Goal: Task Accomplishment & Management: Manage account settings

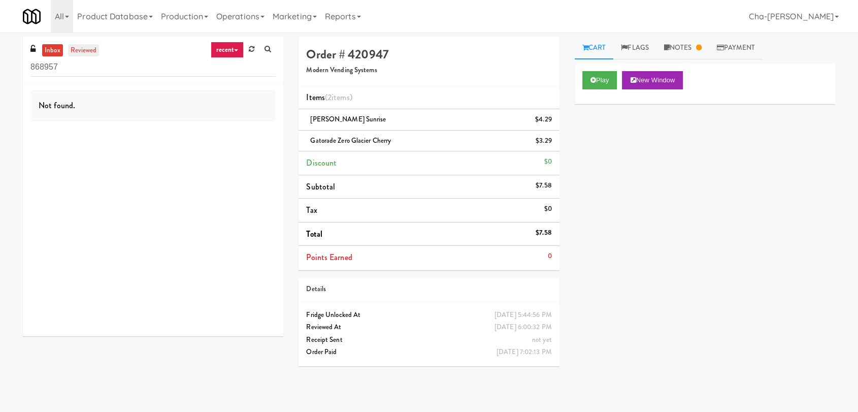
click at [88, 50] on link "reviewed" at bounding box center [83, 50] width 31 height 13
click at [230, 54] on link "recent" at bounding box center [228, 50] width 34 height 16
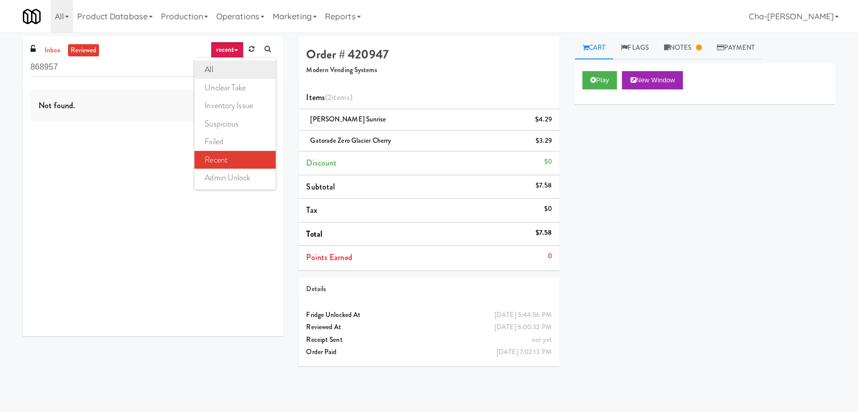
click at [216, 69] on link "all" at bounding box center [234, 69] width 81 height 18
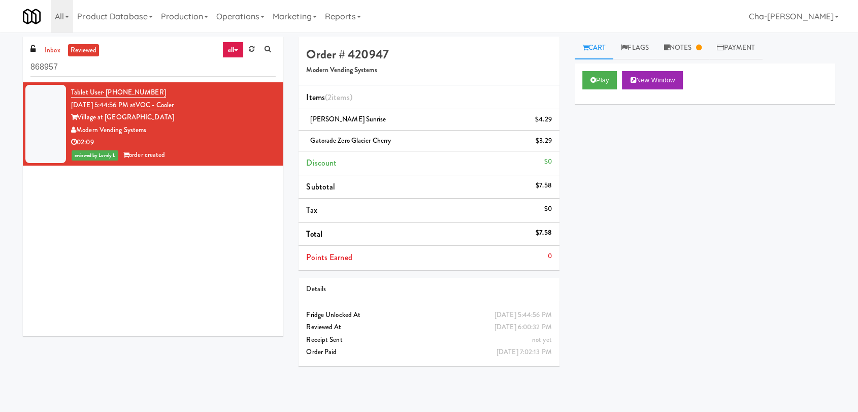
click at [212, 119] on div "Village at Commonwealth" at bounding box center [173, 117] width 205 height 13
click at [202, 140] on div "02:09" at bounding box center [173, 142] width 205 height 13
click at [592, 79] on icon at bounding box center [593, 80] width 6 height 7
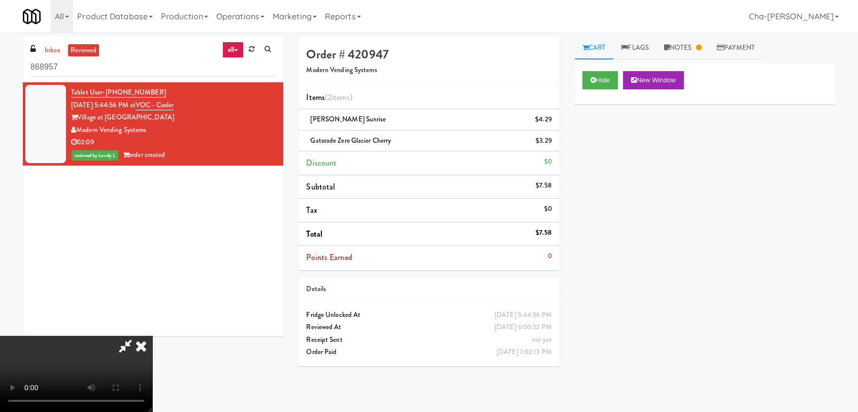
click at [152, 336] on video at bounding box center [76, 374] width 152 height 76
click at [658, 304] on div "Hide New Window Primary Flag Clear Flag if unable to determine what was taken o…" at bounding box center [705, 253] width 260 height 381
click at [137, 336] on icon at bounding box center [125, 346] width 23 height 20
click at [213, 140] on div "02:09" at bounding box center [173, 142] width 205 height 13
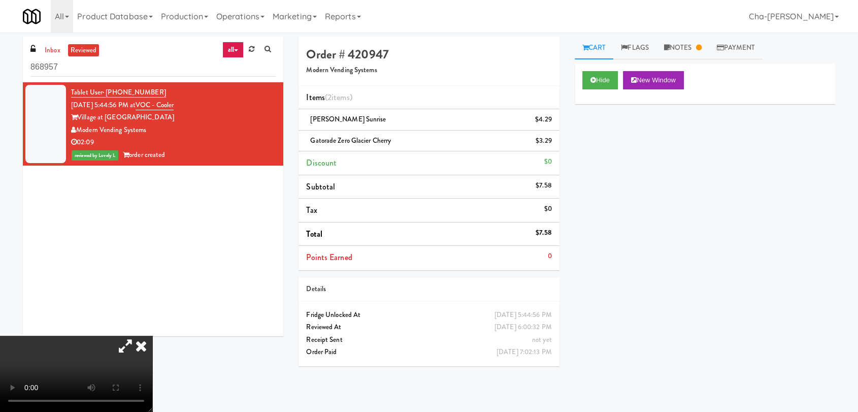
click at [152, 336] on icon at bounding box center [141, 346] width 22 height 20
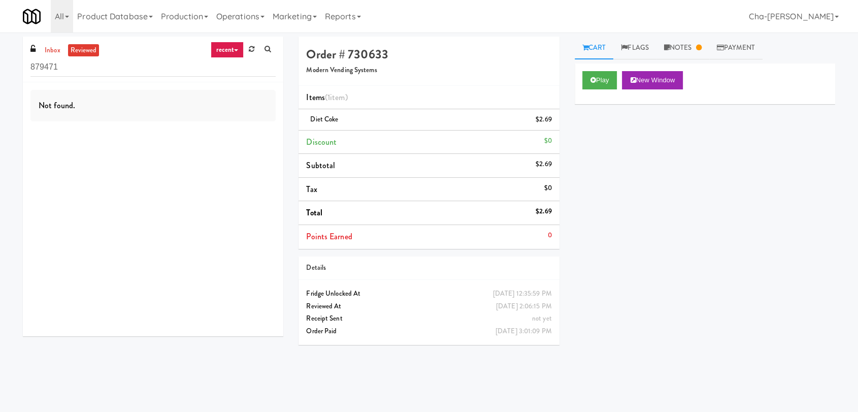
click at [234, 48] on link "recent" at bounding box center [228, 50] width 34 height 16
click at [218, 72] on link "all" at bounding box center [234, 69] width 81 height 18
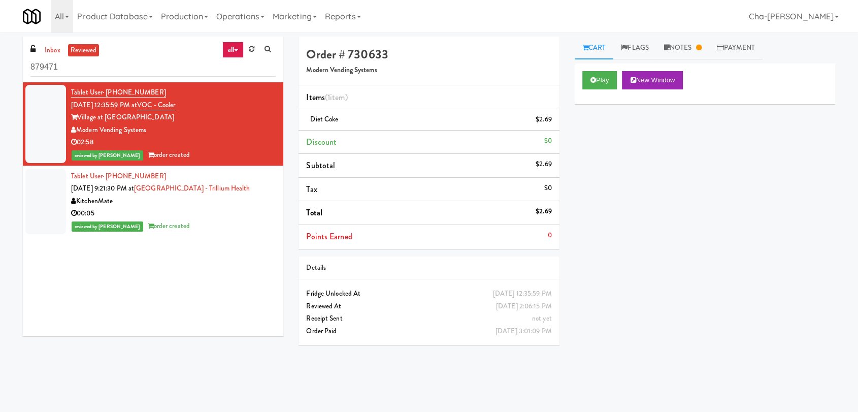
click at [220, 122] on div "Village at Commonwealth" at bounding box center [173, 117] width 205 height 13
click at [593, 80] on icon at bounding box center [593, 80] width 6 height 7
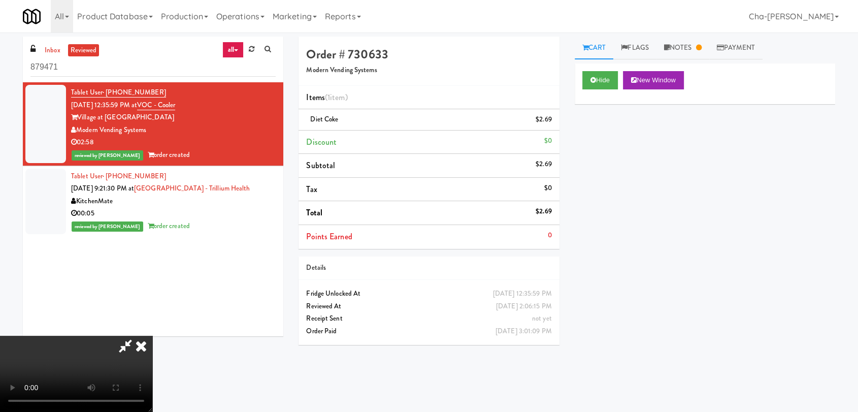
click at [152, 336] on video at bounding box center [76, 374] width 152 height 76
click at [152, 336] on icon at bounding box center [141, 346] width 22 height 20
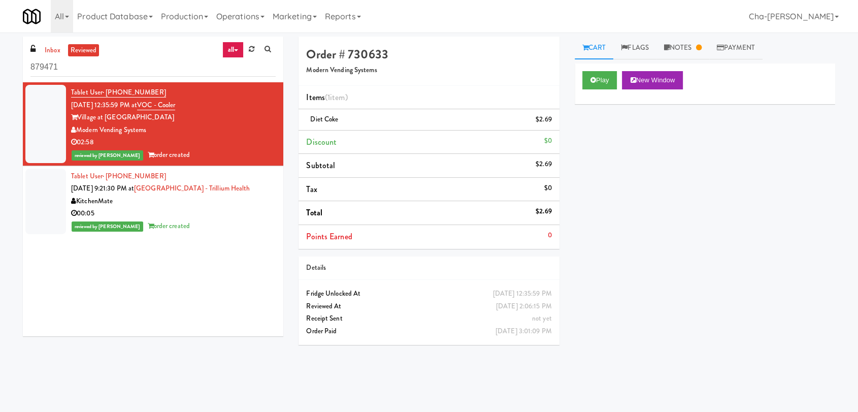
drag, startPoint x: 68, startPoint y: 106, endPoint x: 144, endPoint y: 107, distance: 76.2
click at [144, 107] on li "Tablet User · (517) 243-8103 Aug 12, 2025 12:35:59 PM at VOC - Cooler Village a…" at bounding box center [153, 124] width 260 height 84
copy span "Aug 12, 2025 12:35:59 PM"
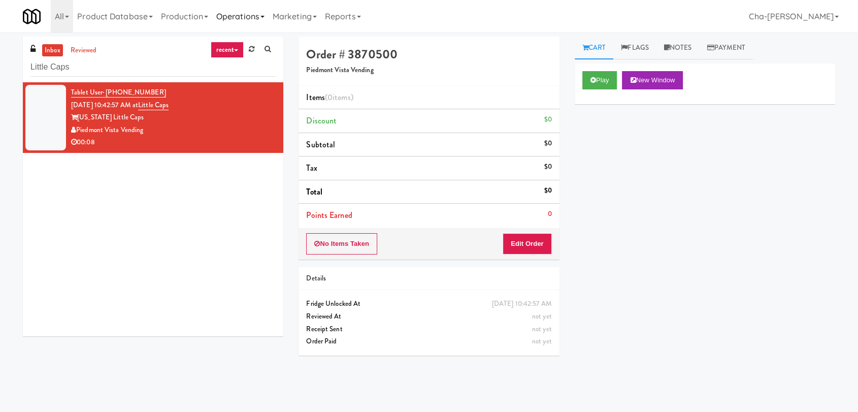
click at [243, 14] on link "Operations" at bounding box center [240, 16] width 56 height 32
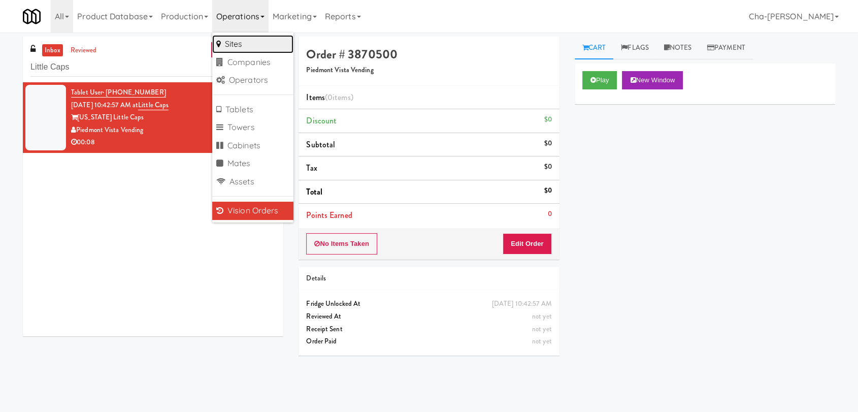
click at [256, 45] on link "Sites" at bounding box center [252, 44] width 81 height 18
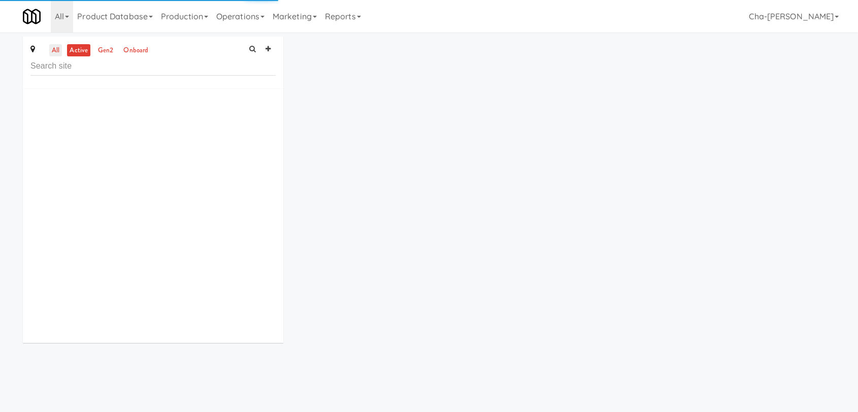
click at [49, 49] on link "all" at bounding box center [55, 50] width 13 height 13
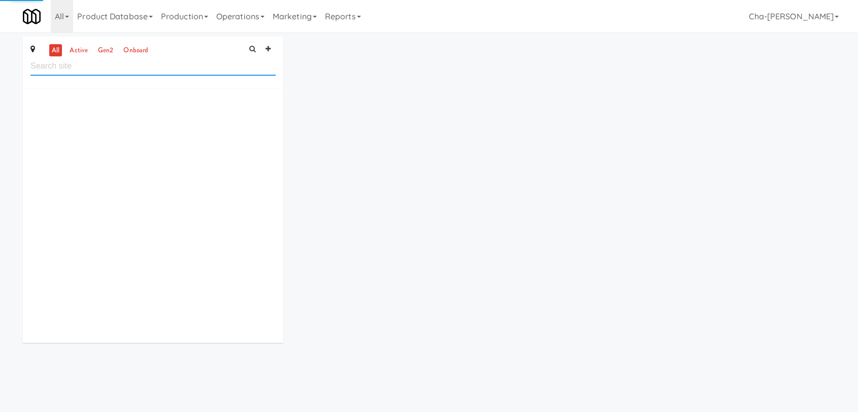
click at [56, 64] on input "text" at bounding box center [152, 66] width 245 height 19
paste input "Prairie Middle School"
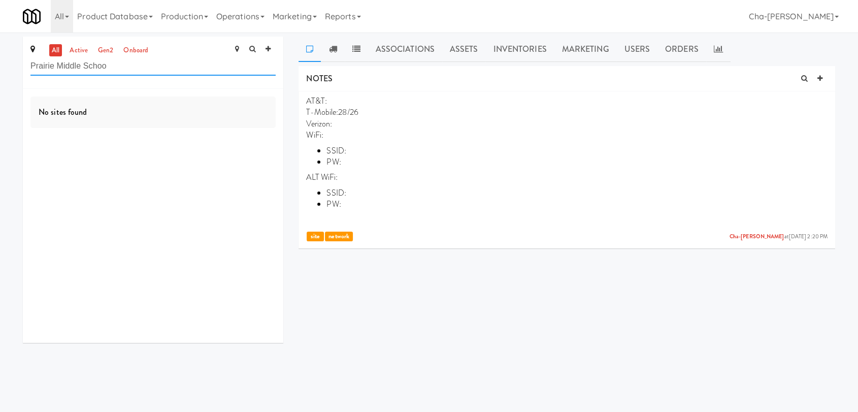
click at [134, 62] on input "Prairie Middle Schoo" at bounding box center [152, 66] width 245 height 19
click at [136, 74] on input "Prairie Middle Schoo" at bounding box center [152, 66] width 245 height 19
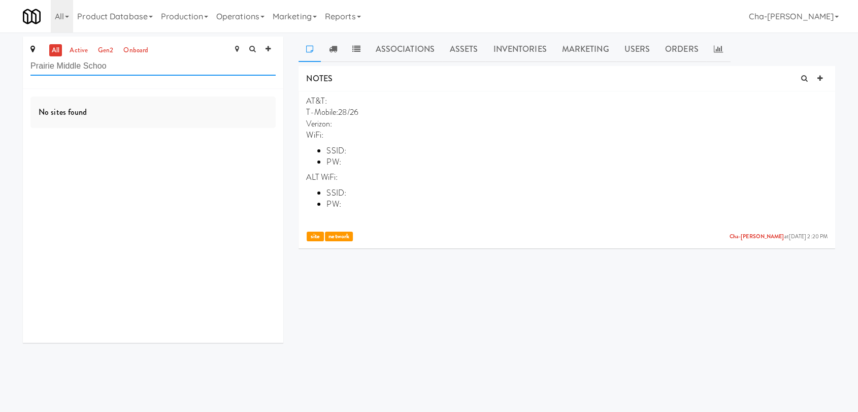
click at [136, 74] on input "Prairie Middle Schoo" at bounding box center [152, 66] width 245 height 19
paste input "Pantry/Cooler"
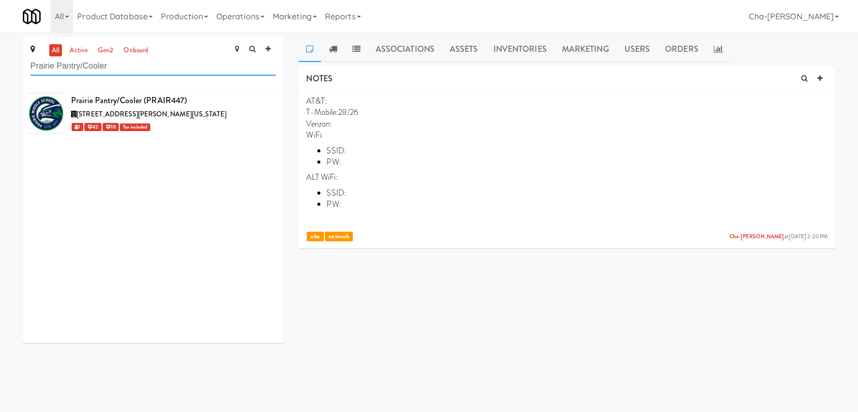
type input "Prairie Pantry/Cooler"
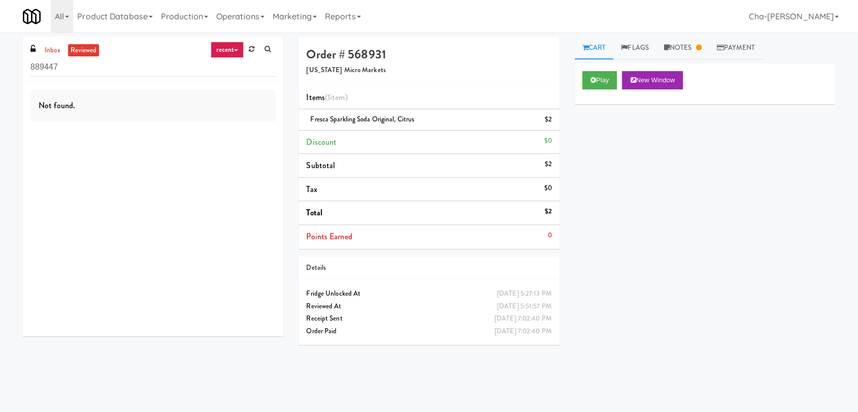
click at [230, 50] on link "recent" at bounding box center [228, 50] width 34 height 16
click at [225, 70] on link "all" at bounding box center [234, 69] width 81 height 18
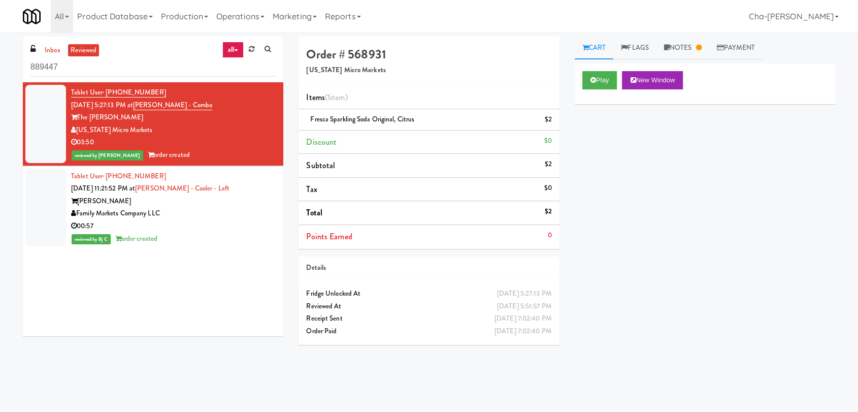
click at [189, 126] on div "[US_STATE] Micro Markets" at bounding box center [173, 130] width 205 height 13
drag, startPoint x: 195, startPoint y: 103, endPoint x: 150, endPoint y: 103, distance: 45.2
click at [150, 103] on div "Tablet User · (734) 664-2524 [DATE] 5:27:13 PM at [PERSON_NAME] - Combo The [PE…" at bounding box center [173, 123] width 205 height 75
copy link "[PERSON_NAME] - Combo"
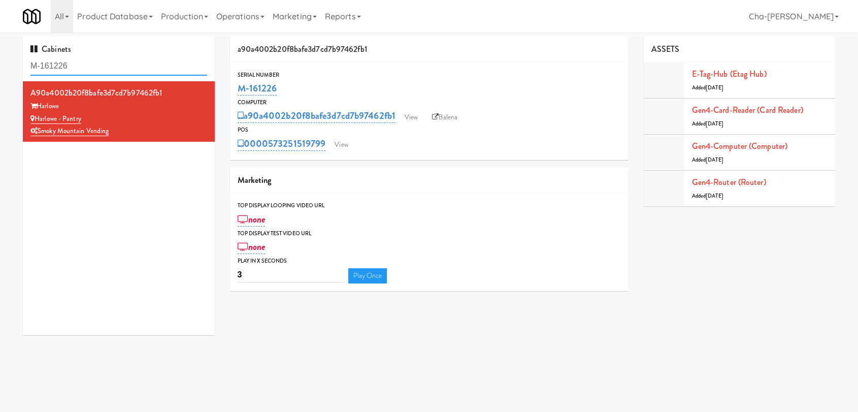
click at [93, 68] on input "M-161226" at bounding box center [118, 66] width 177 height 19
paste input "[PERSON_NAME] - Combo"
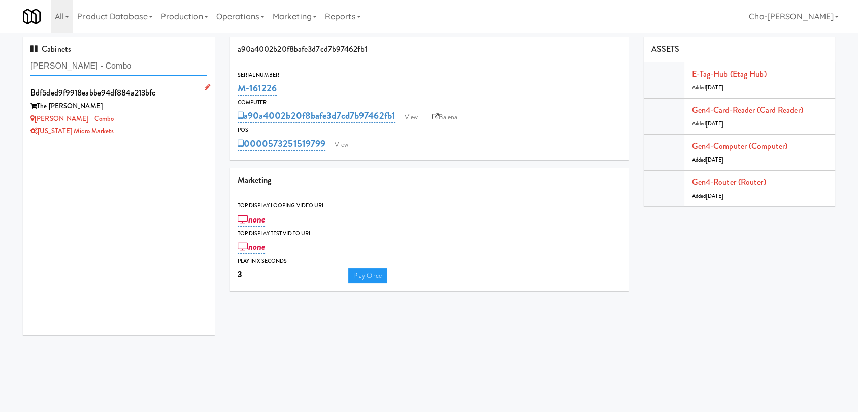
type input "[PERSON_NAME] - Combo"
click at [146, 125] on div "[US_STATE] Micro Markets" at bounding box center [118, 131] width 177 height 13
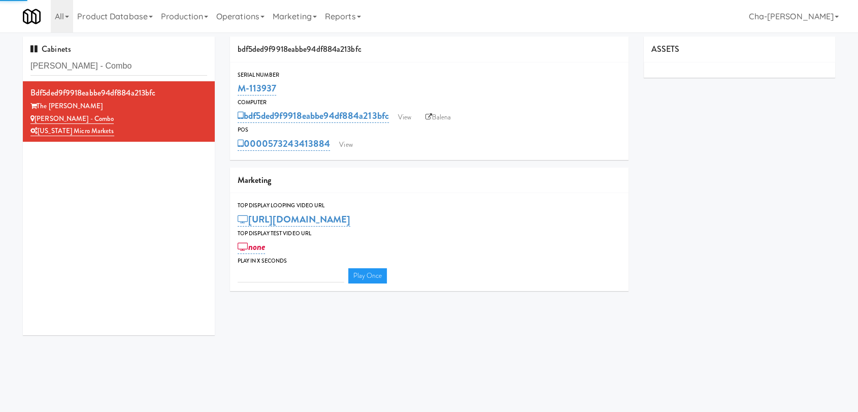
type input "3"
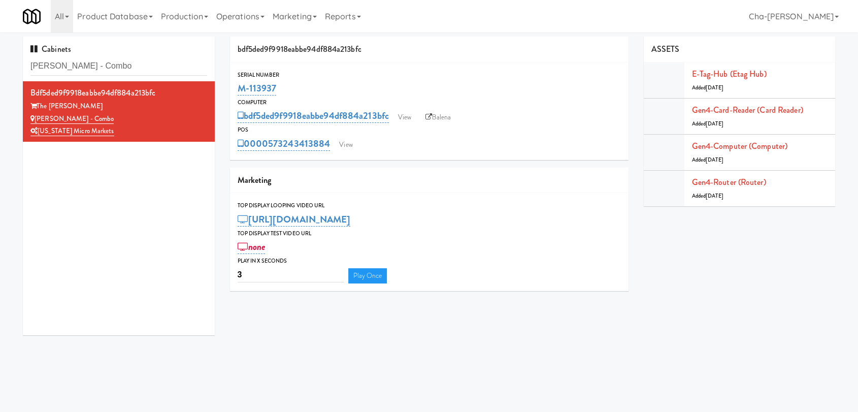
drag, startPoint x: 287, startPoint y: 90, endPoint x: 232, endPoint y: 93, distance: 54.9
click at [232, 93] on div "Serial Number M-113937" at bounding box center [429, 83] width 398 height 27
copy link "M-113937"
click at [138, 61] on input "[PERSON_NAME] - Combo" at bounding box center [118, 66] width 177 height 19
click at [138, 61] on input "Rowe - Combo" at bounding box center [118, 66] width 177 height 19
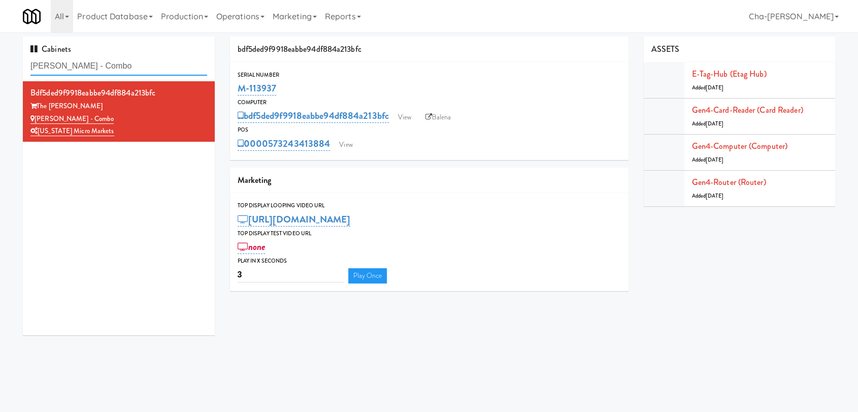
click at [138, 61] on input "Rowe - Combo" at bounding box center [118, 66] width 177 height 19
paste input "VOC - Cooler"
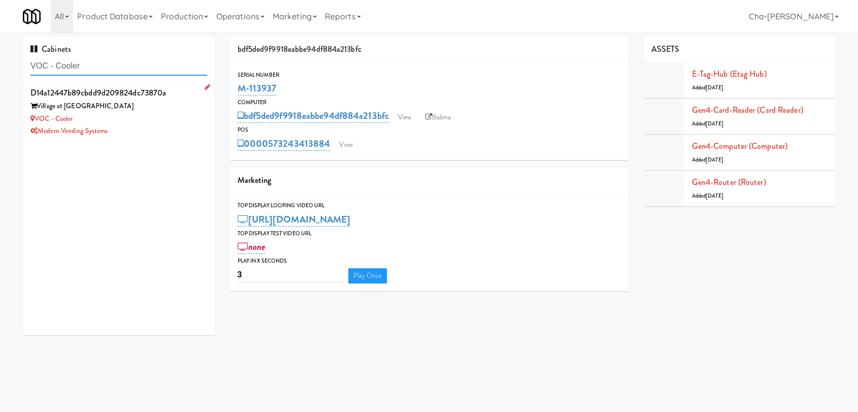
type input "VOC - Cooler"
click at [156, 129] on div "Modern Vending Systems" at bounding box center [118, 131] width 177 height 13
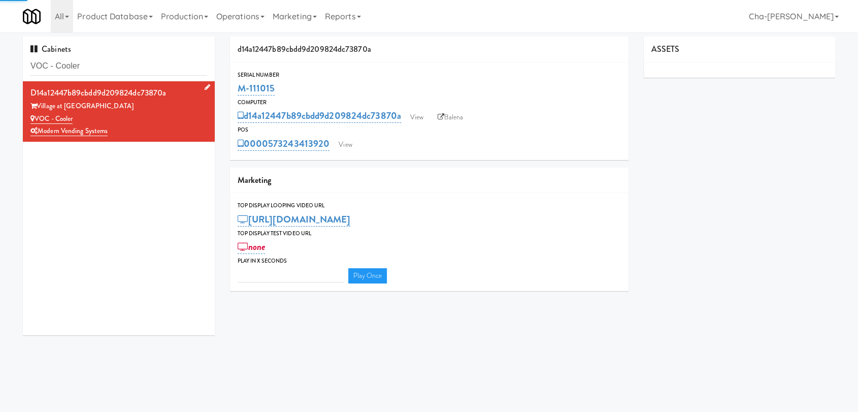
type input "3"
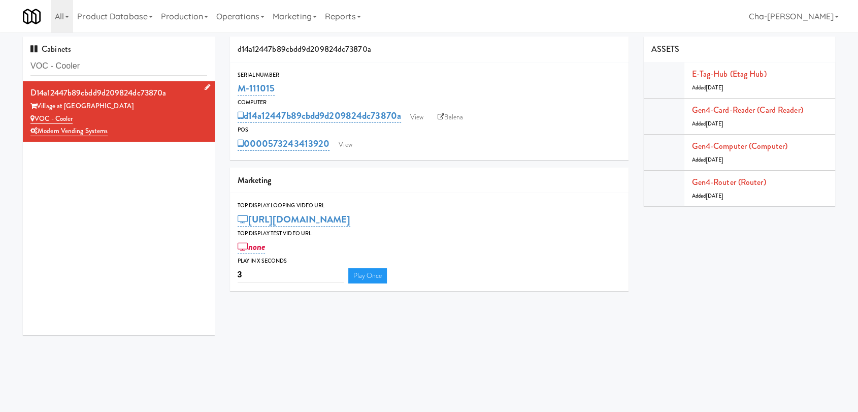
click at [152, 111] on div "Village at Commonwealth" at bounding box center [118, 106] width 177 height 13
drag, startPoint x: 285, startPoint y: 87, endPoint x: 231, endPoint y: 90, distance: 53.4
click at [231, 90] on div "Serial Number M-111015" at bounding box center [429, 83] width 398 height 27
copy link "M-111015"
click at [97, 69] on input "VOC - Cooler" at bounding box center [118, 66] width 177 height 19
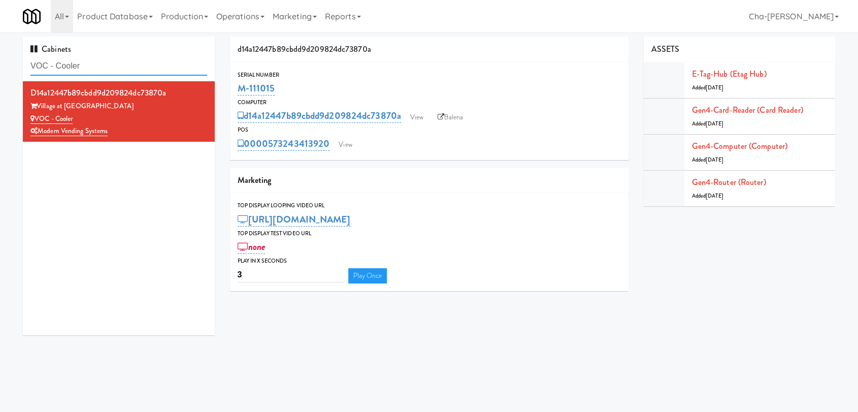
click at [97, 69] on input "VOC - Cooler" at bounding box center [118, 66] width 177 height 19
paste input "[PERSON_NAME] - Combo"
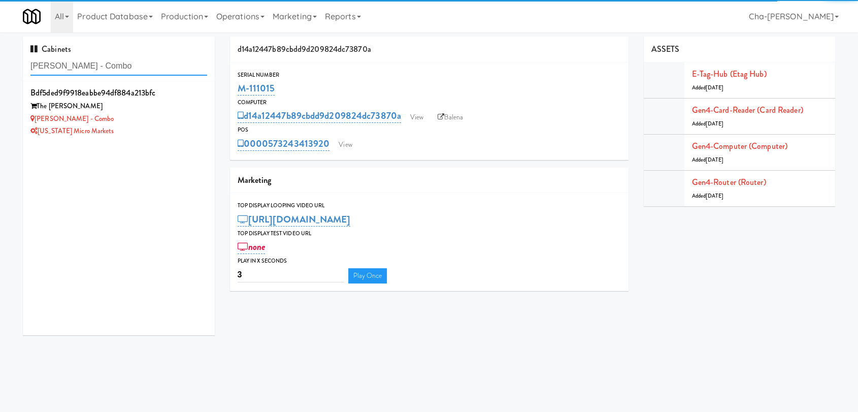
type input "[PERSON_NAME] - Combo"
click at [166, 114] on div "[PERSON_NAME] - Combo" at bounding box center [118, 119] width 177 height 13
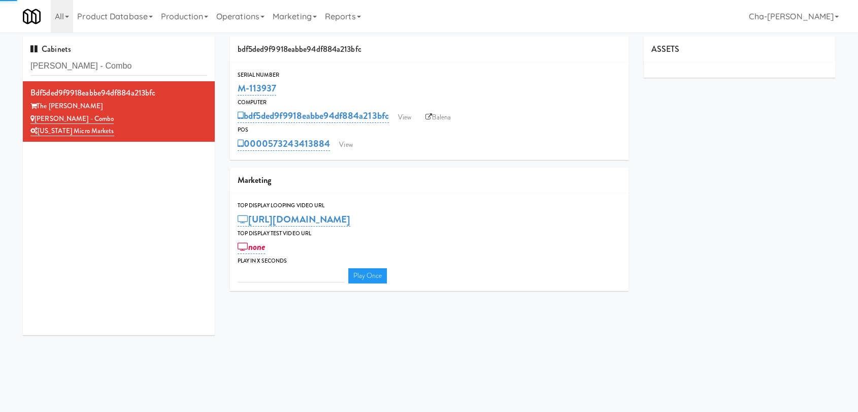
type input "3"
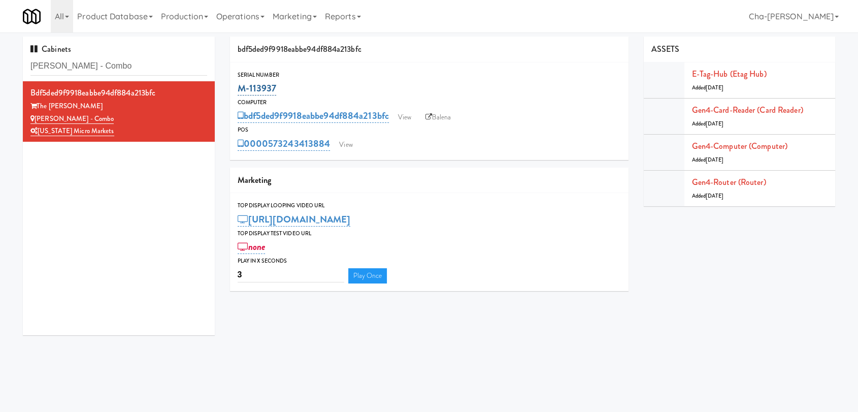
drag, startPoint x: 283, startPoint y: 88, endPoint x: 237, endPoint y: 89, distance: 46.2
click at [238, 89] on div "M-113937" at bounding box center [429, 88] width 383 height 17
copy link "M-113937"
click at [171, 113] on div "[PERSON_NAME] - Combo" at bounding box center [118, 119] width 177 height 13
drag, startPoint x: 288, startPoint y: 86, endPoint x: 239, endPoint y: 93, distance: 50.3
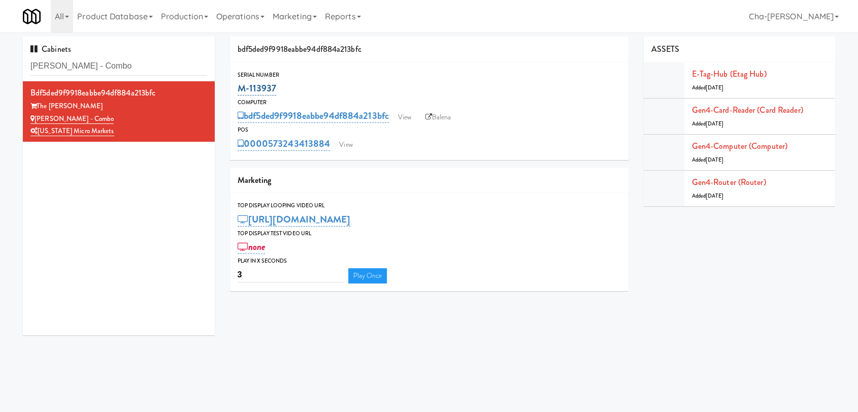
click at [239, 93] on div "M-113937" at bounding box center [429, 88] width 383 height 17
copy link "M-113937"
click at [96, 65] on input "[PERSON_NAME] - Combo" at bounding box center [118, 66] width 177 height 19
paste input "NWL - Rising Sun"
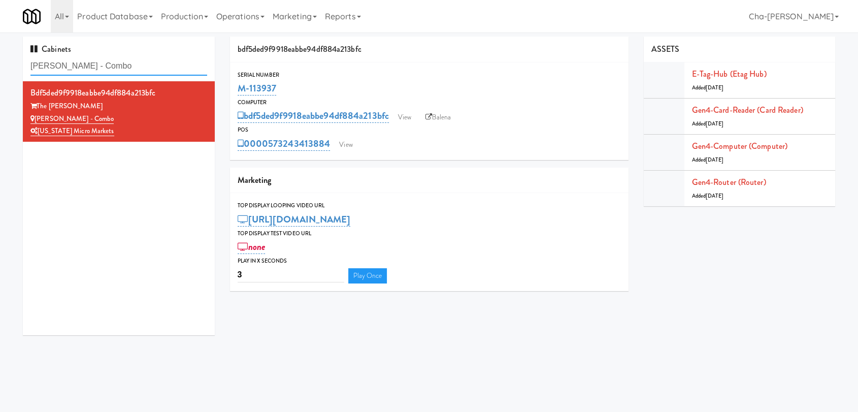
click at [96, 65] on input "[PERSON_NAME] - Combo" at bounding box center [118, 66] width 177 height 19
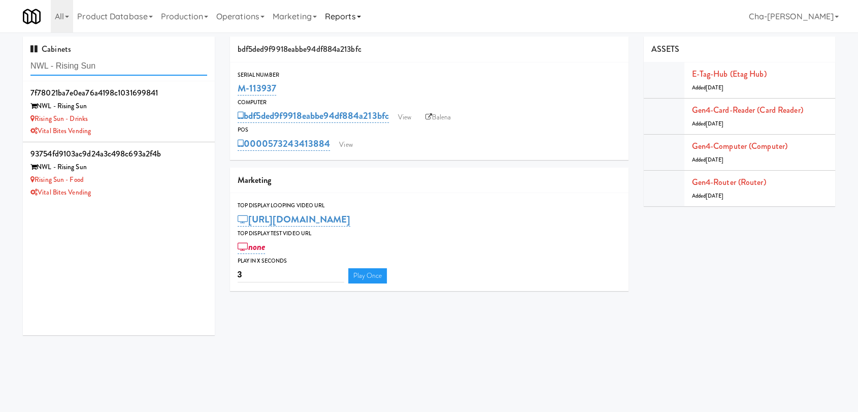
type input "NWL - Rising Sun"
click at [157, 188] on div "Vital Bites Vending" at bounding box center [118, 192] width 177 height 13
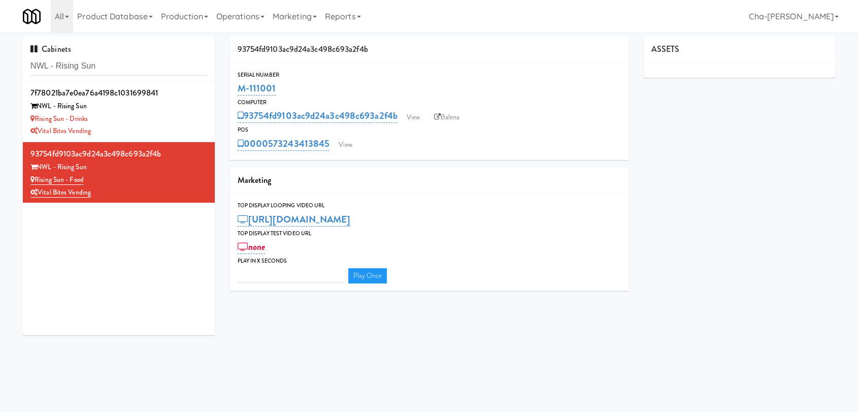
type input "3"
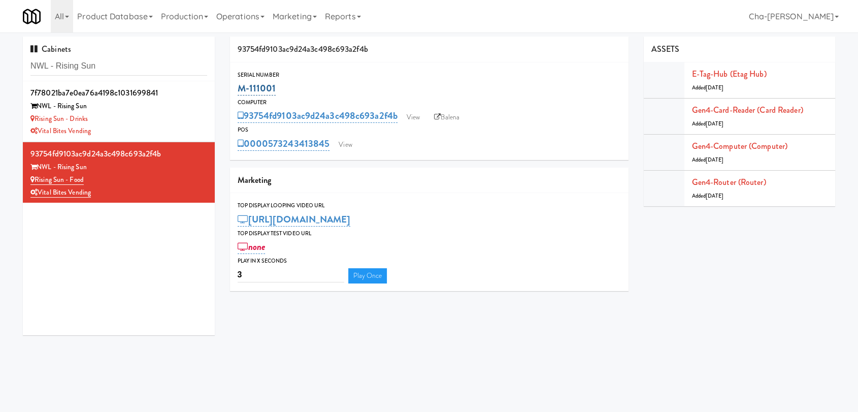
drag, startPoint x: 288, startPoint y: 87, endPoint x: 239, endPoint y: 93, distance: 49.6
click at [239, 93] on div "M-111001" at bounding box center [429, 88] width 383 height 17
copy link "M-111001"
click at [140, 71] on input "NWL - Rising Sun" at bounding box center [118, 66] width 177 height 19
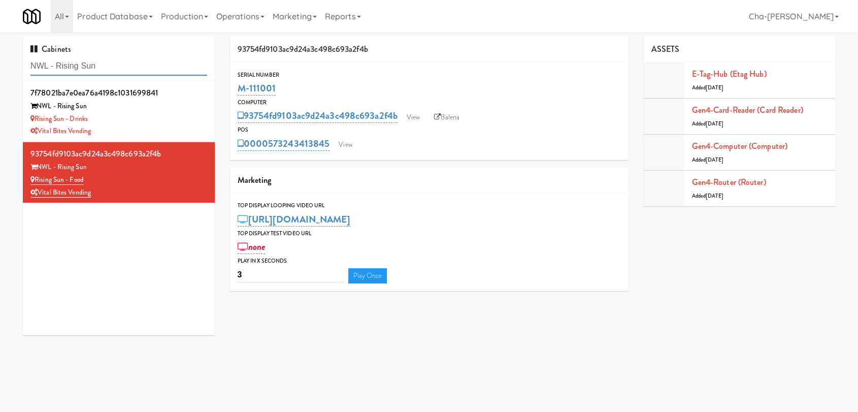
click at [140, 71] on input "NWL - Rising Sun" at bounding box center [118, 66] width 177 height 19
paste input "Standard - Combo - Middle"
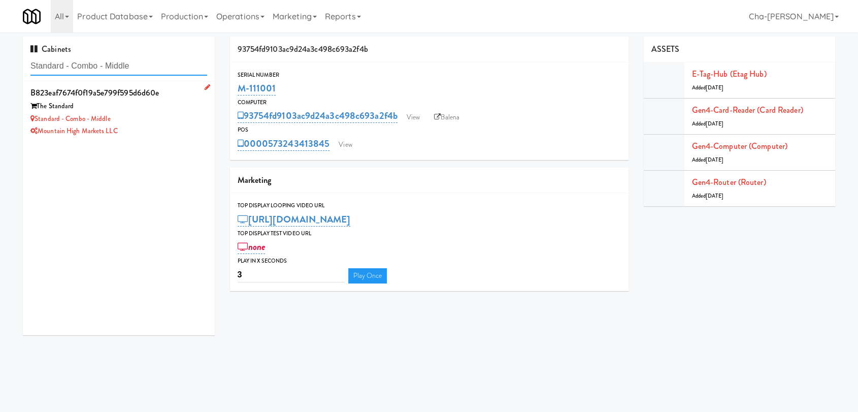
type input "Standard - Combo - Middle"
click at [168, 125] on div "Mountain High Markets LLC" at bounding box center [118, 131] width 177 height 13
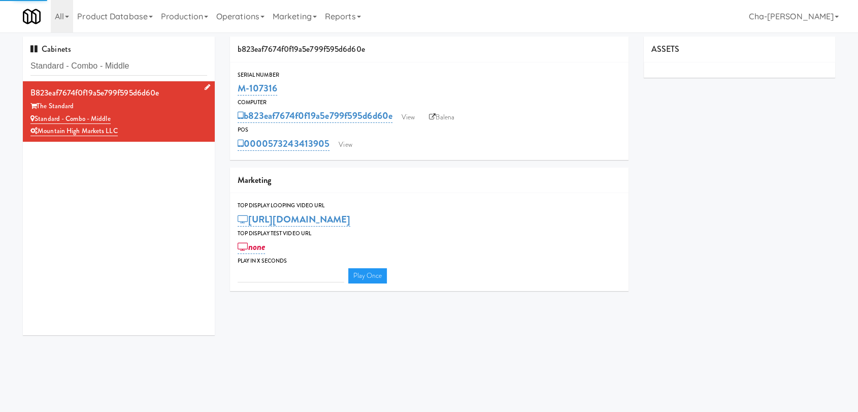
type input "3"
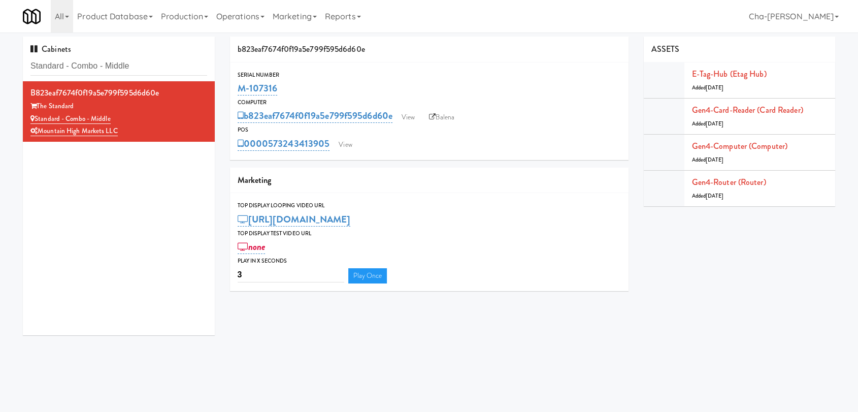
drag, startPoint x: 287, startPoint y: 88, endPoint x: 234, endPoint y: 90, distance: 53.3
click at [234, 90] on div "Serial Number M-107316" at bounding box center [429, 83] width 398 height 27
copy link "M-107316"
click at [154, 62] on input "Standard - Combo - Middle" at bounding box center [118, 66] width 177 height 19
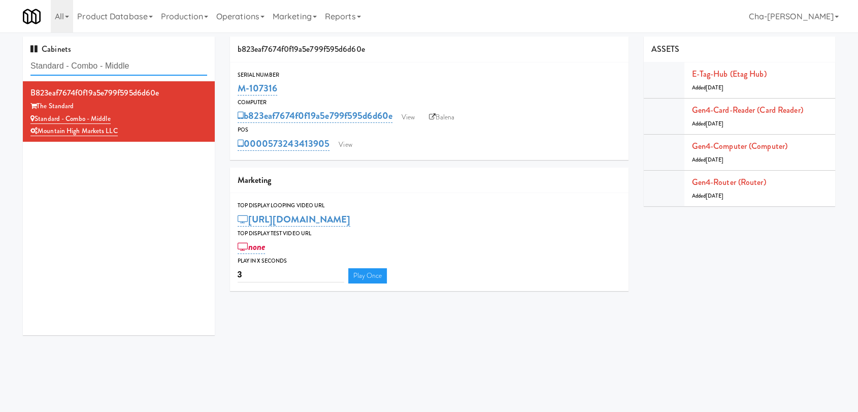
click at [154, 62] on input "Standard - Combo - Middle" at bounding box center [118, 66] width 177 height 19
paste input "Holiday Inn Time Square Drink Cooler"
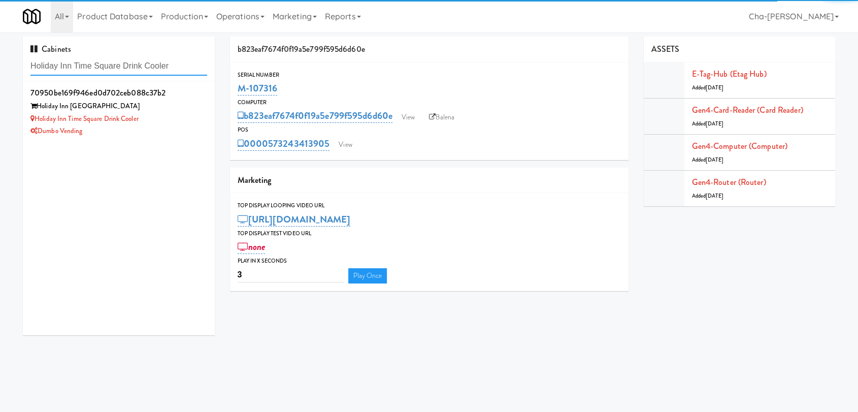
type input "Holiday Inn Time Square Drink Cooler"
click at [160, 116] on div "Holiday Inn Time Square Drink Cooler" at bounding box center [118, 119] width 177 height 13
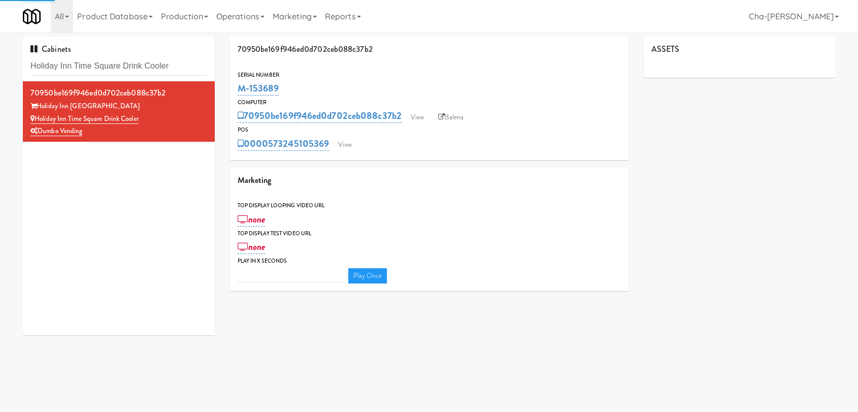
type input "3"
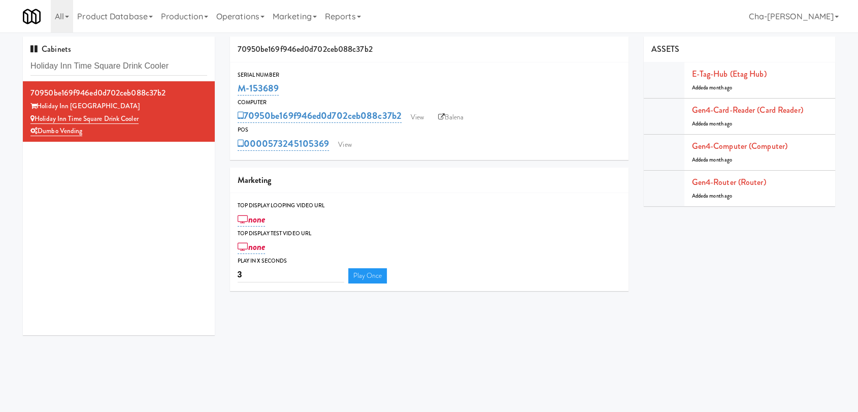
drag, startPoint x: 288, startPoint y: 93, endPoint x: 240, endPoint y: 96, distance: 48.3
click at [240, 96] on div "M-153689" at bounding box center [429, 88] width 383 height 17
copy link "M-153689"
drag, startPoint x: 143, startPoint y: 119, endPoint x: 38, endPoint y: 119, distance: 105.6
click at [38, 119] on div "Holiday Inn Time Square Drink Cooler" at bounding box center [118, 119] width 177 height 13
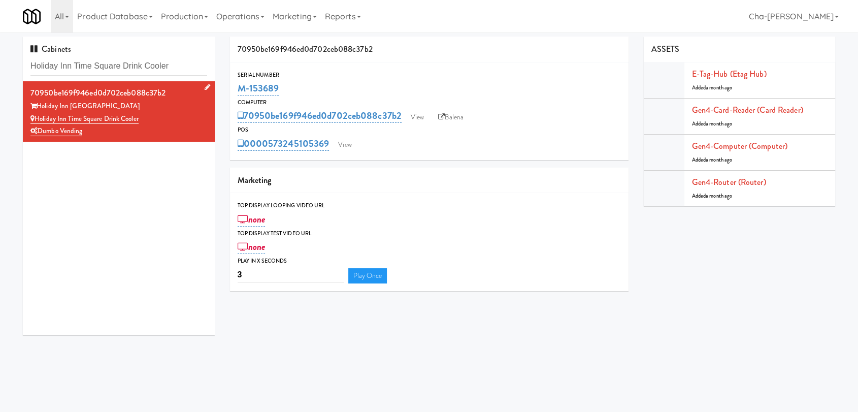
copy link "Holiday Inn Time Square Drink Cooler"
drag, startPoint x: 96, startPoint y: 135, endPoint x: 40, endPoint y: 136, distance: 56.4
click at [40, 136] on div "Dumbo Vending" at bounding box center [118, 131] width 177 height 13
copy link "Dumbo Vending"
click at [179, 62] on input "Holiday Inn Time Square Drink Cooler" at bounding box center [118, 66] width 177 height 19
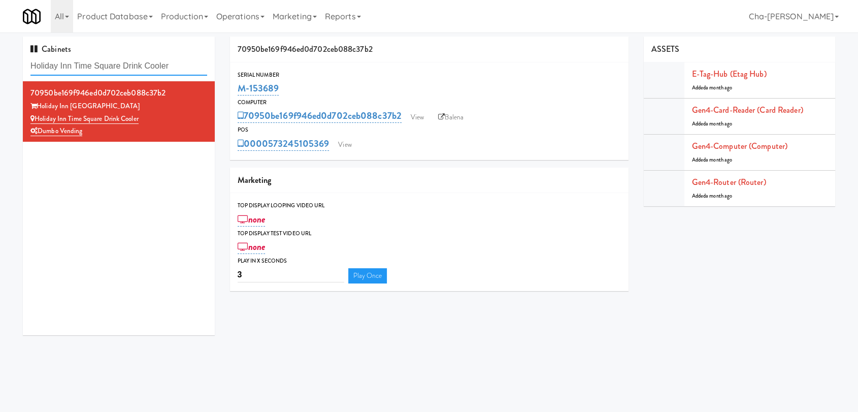
click at [179, 62] on input "Holiday Inn Time Square Drink Cooler" at bounding box center [118, 66] width 177 height 19
paste input "[GEOGRAPHIC_DATA]"
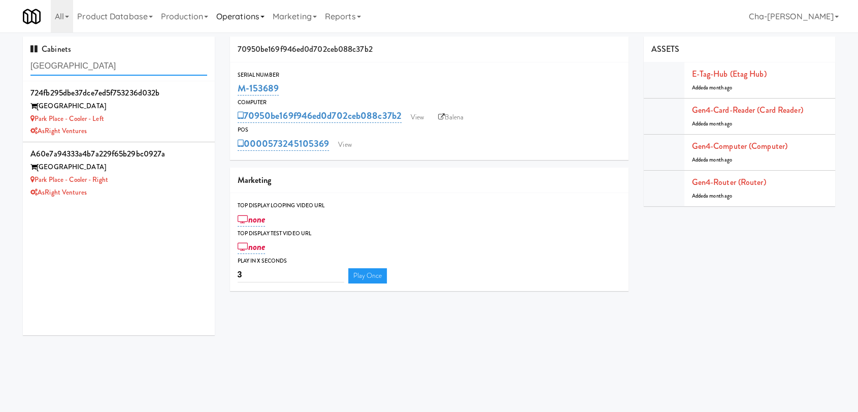
type input "[GEOGRAPHIC_DATA]"
click at [138, 176] on div "Park Place - Cooler - Right" at bounding box center [118, 180] width 177 height 13
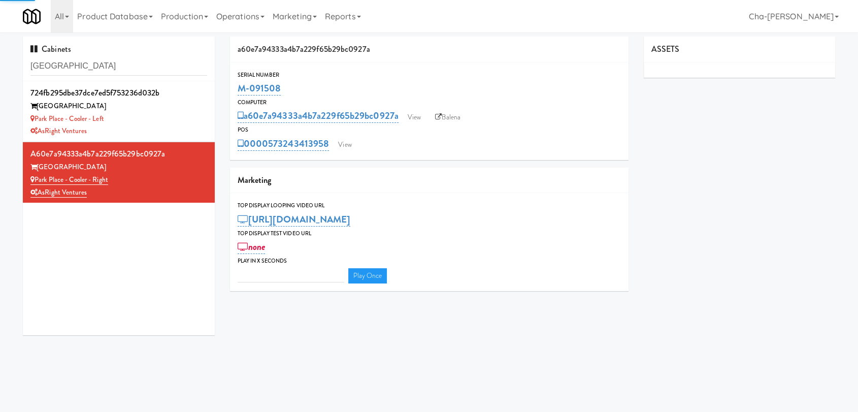
type input "3"
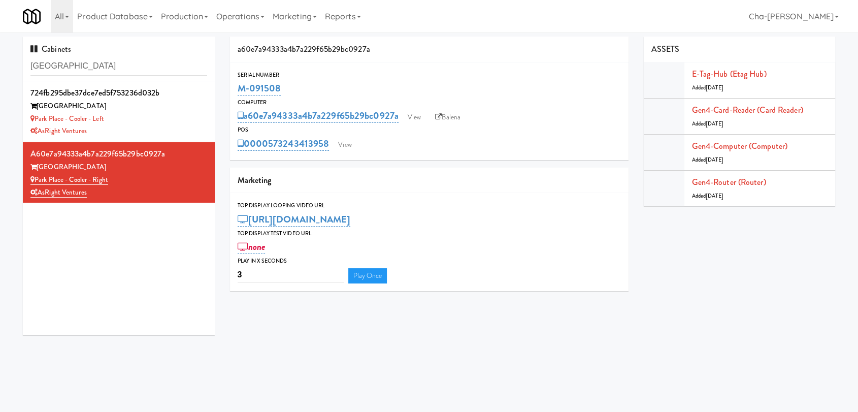
drag, startPoint x: 312, startPoint y: 89, endPoint x: 237, endPoint y: 94, distance: 75.3
click at [238, 94] on div "M-091508" at bounding box center [429, 88] width 383 height 17
copy link "M-091508"
click at [116, 64] on input "[GEOGRAPHIC_DATA]" at bounding box center [118, 66] width 177 height 19
click at [116, 64] on input "Park Place Tampa" at bounding box center [118, 66] width 177 height 19
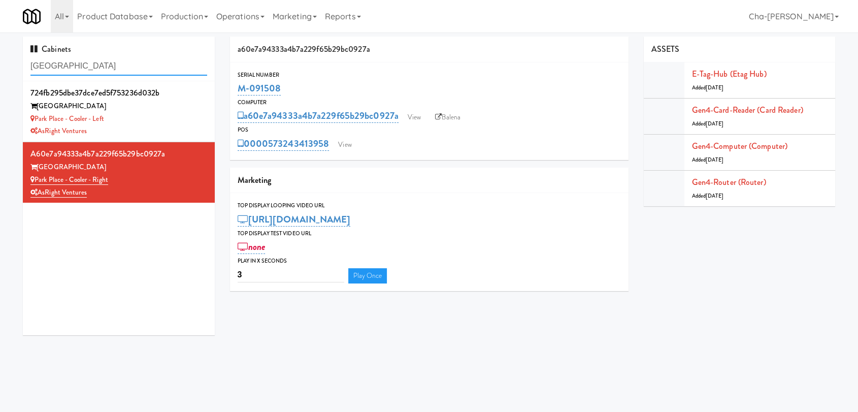
click at [116, 64] on input "Park Place Tampa" at bounding box center [118, 66] width 177 height 19
paste input "Estate - Pantry - Right"
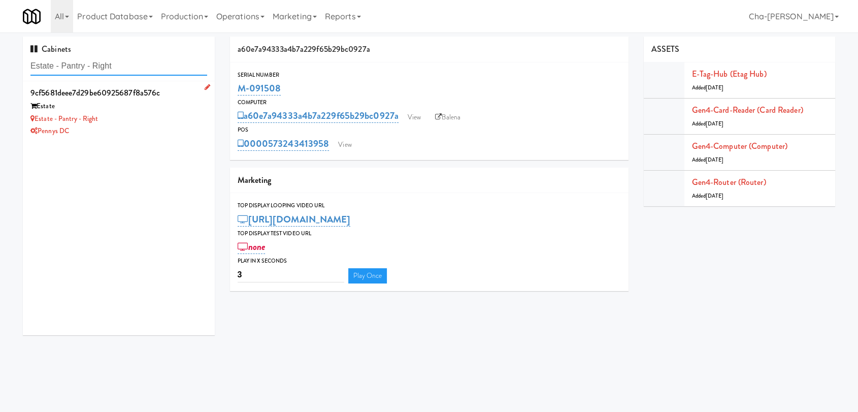
type input "Estate - Pantry - Right"
click at [154, 119] on div "Estate - Pantry - Right" at bounding box center [118, 119] width 177 height 13
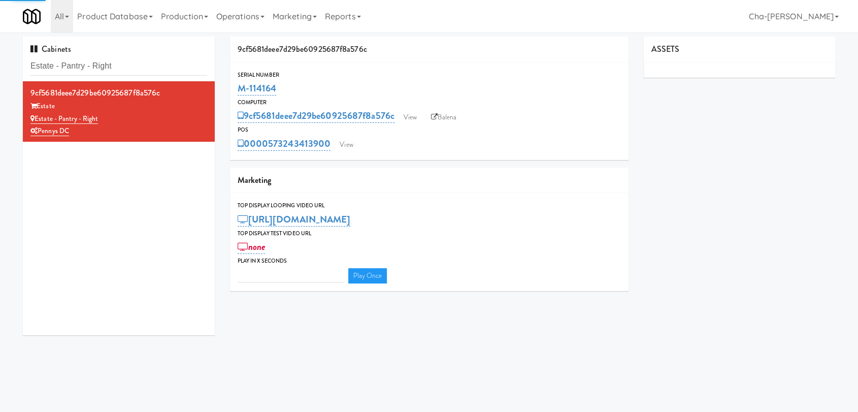
type input "3"
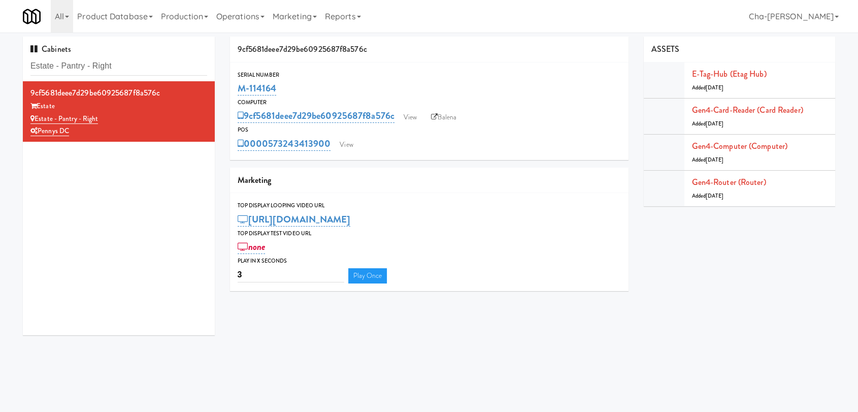
drag, startPoint x: 285, startPoint y: 91, endPoint x: 233, endPoint y: 94, distance: 52.4
click at [233, 94] on div "Serial Number M-114164" at bounding box center [429, 83] width 398 height 27
click at [128, 67] on input "Estate - Pantry - Right" at bounding box center [118, 66] width 177 height 19
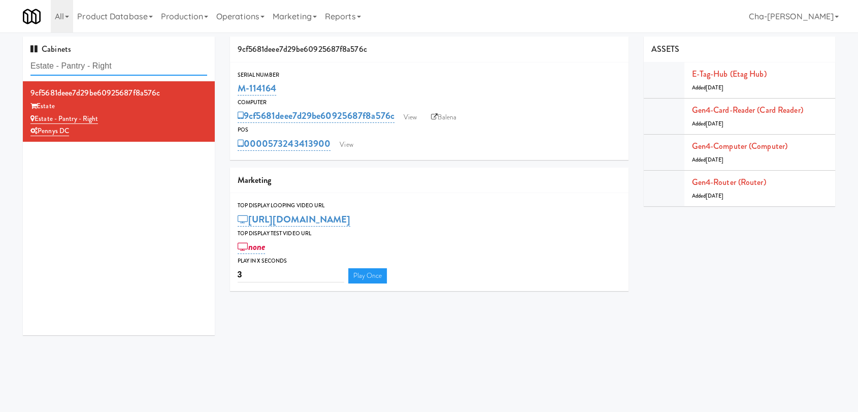
paste input "Greenvue Apartments - Cooler"
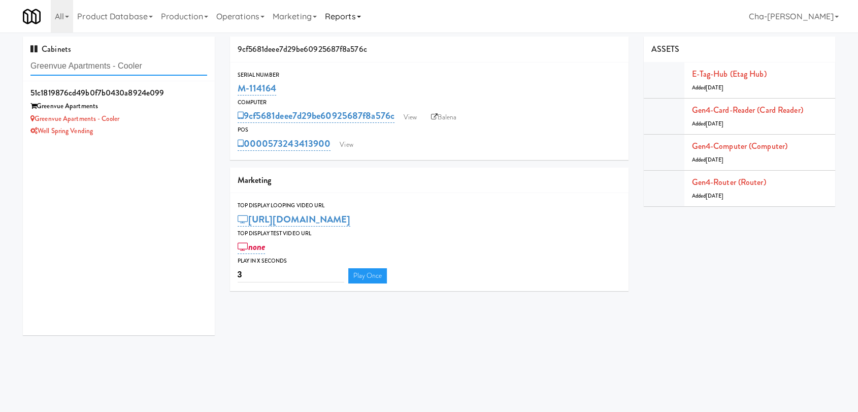
type input "Greenvue Apartments - Cooler"
click at [295, 90] on div "M-114164" at bounding box center [429, 88] width 383 height 17
click at [163, 121] on div "Greenvue Apartments - Cooler" at bounding box center [118, 119] width 177 height 13
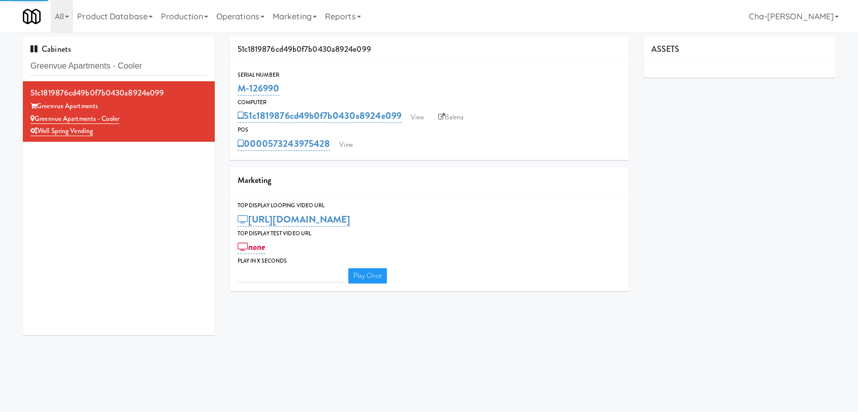
type input "3"
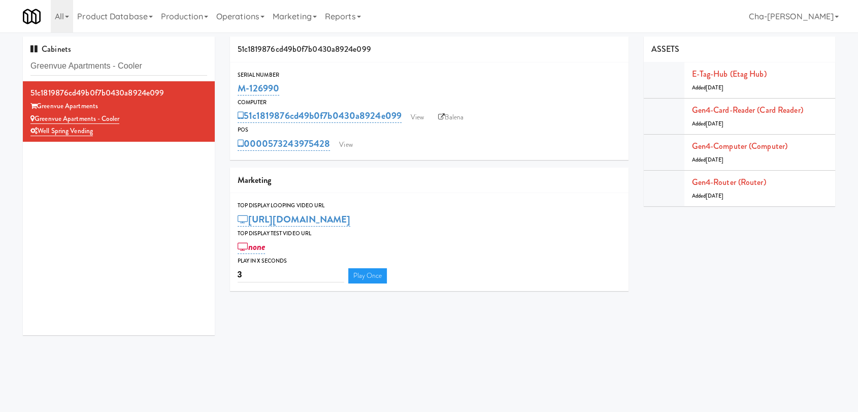
drag, startPoint x: 289, startPoint y: 91, endPoint x: 236, endPoint y: 91, distance: 53.3
click at [236, 91] on div "Serial Number M-126990" at bounding box center [429, 83] width 398 height 27
click at [161, 65] on input "Greenvue Apartments - Cooler" at bounding box center [118, 66] width 177 height 19
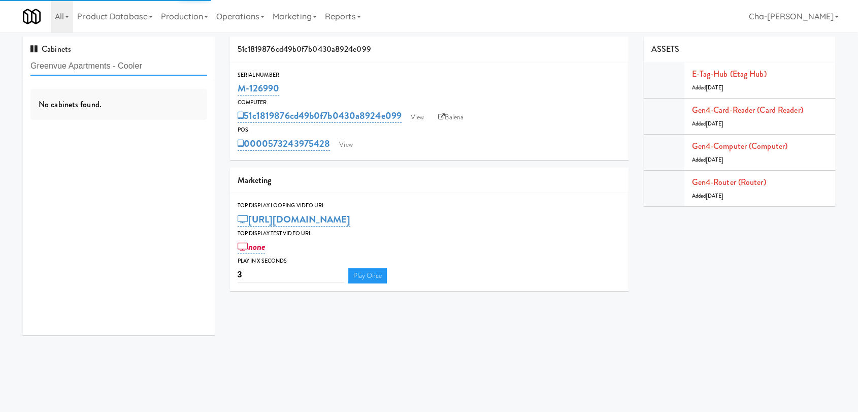
paste input "https://classic.micromart.com/vision-orders/1073277"
type input "https://classic.micromart.com/vision-orders/1073277"
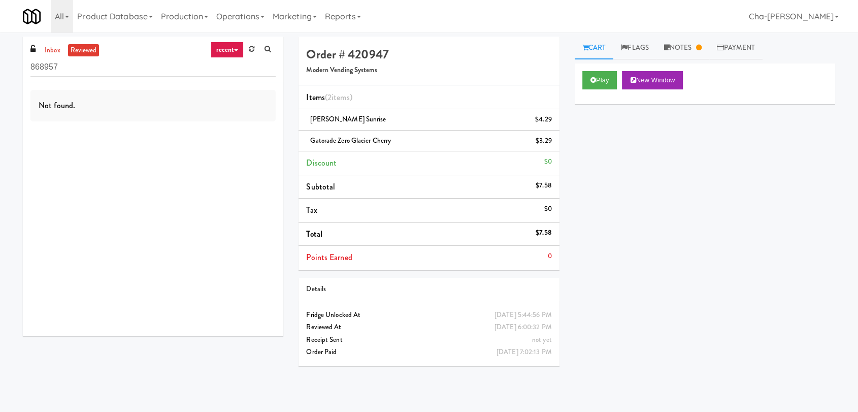
click at [230, 48] on link "recent" at bounding box center [228, 50] width 34 height 16
click at [221, 66] on link "all" at bounding box center [234, 69] width 81 height 18
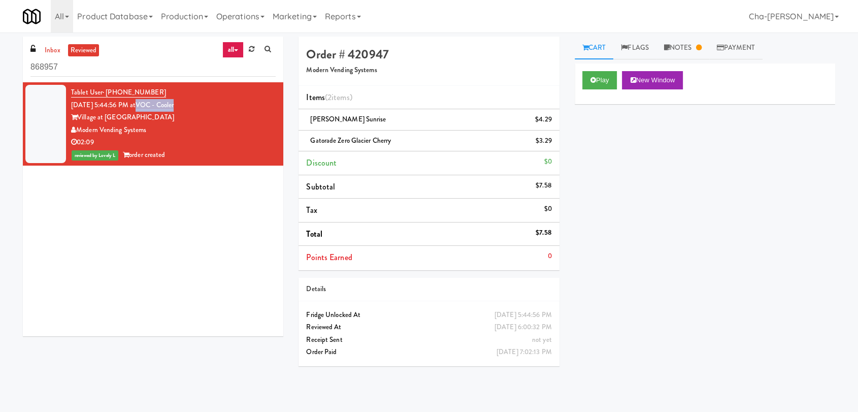
drag, startPoint x: 191, startPoint y: 107, endPoint x: 149, endPoint y: 109, distance: 42.7
click at [149, 109] on div "Tablet User · (828) 216-6083 Aug 9, 2025 5:44:56 PM at VOC - Cooler Village at …" at bounding box center [173, 123] width 205 height 75
copy link "VOC - Cooler"
click at [211, 126] on div "Modern Vending Systems" at bounding box center [173, 130] width 205 height 13
drag, startPoint x: 70, startPoint y: 104, endPoint x: 141, endPoint y: 103, distance: 71.6
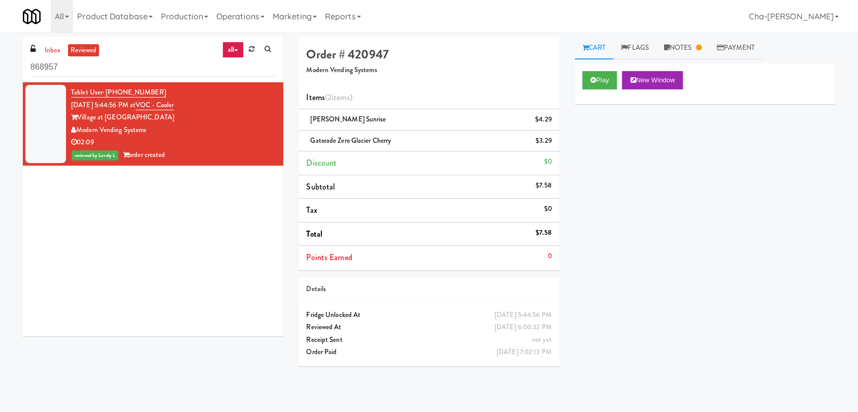
click at [141, 103] on li "Tablet User · (828) 216-6083 Aug 9, 2025 5:44:56 PM at VOC - Cooler Village at …" at bounding box center [153, 123] width 260 height 83
copy span "Aug 9, 2025 5:44:56 PM"
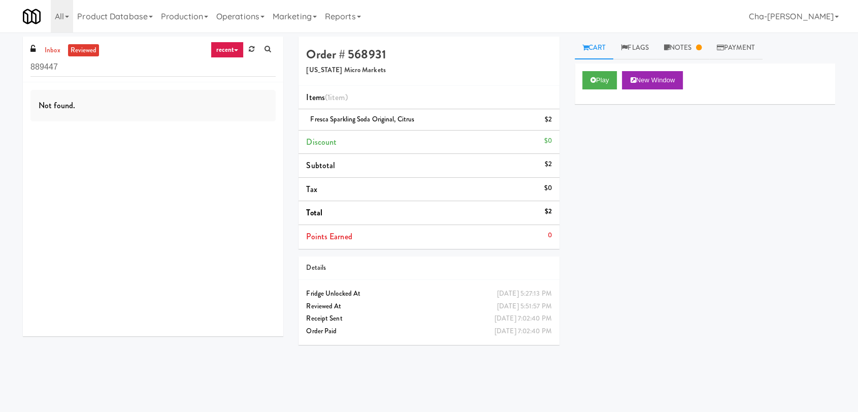
click at [241, 48] on link "recent" at bounding box center [228, 50] width 34 height 16
click at [237, 72] on link "all" at bounding box center [234, 69] width 81 height 18
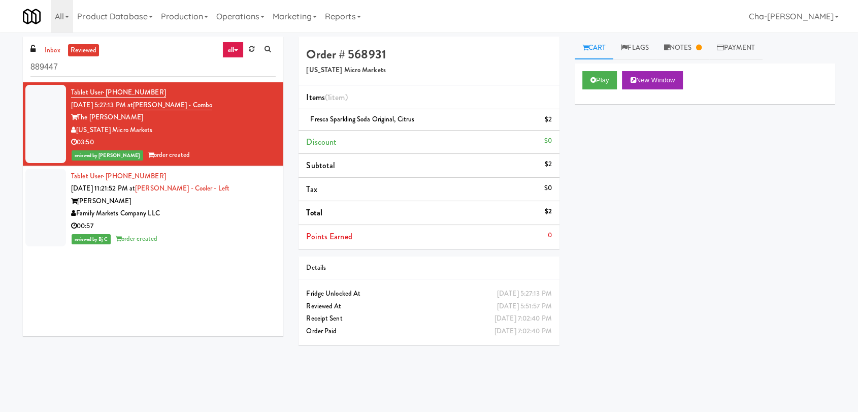
click at [226, 121] on div "The [PERSON_NAME]" at bounding box center [173, 117] width 205 height 13
click at [605, 77] on button "Play" at bounding box center [599, 80] width 35 height 18
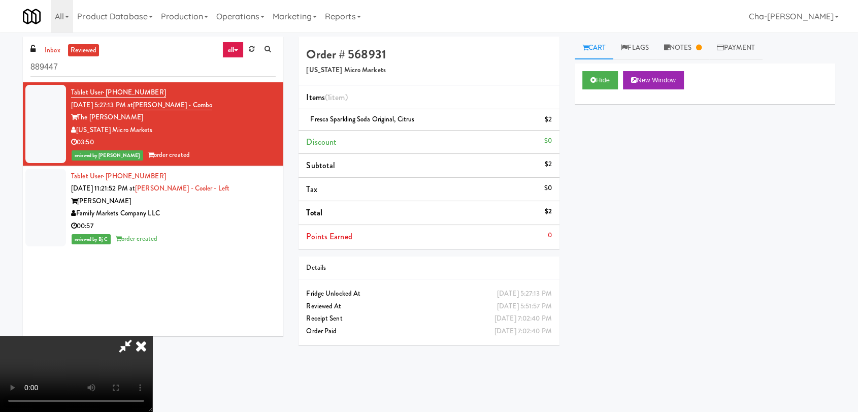
scroll to position [155, 0]
click at [619, 217] on div "Hide New Window Primary Flag Clear Flag if unable to determine what was taken o…" at bounding box center [705, 253] width 260 height 381
click at [152, 336] on icon at bounding box center [141, 346] width 22 height 20
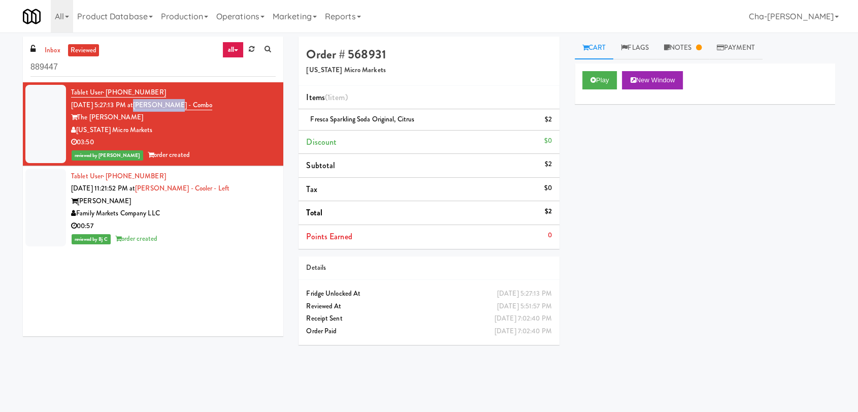
drag, startPoint x: 202, startPoint y: 106, endPoint x: 151, endPoint y: 109, distance: 50.9
click at [151, 109] on div "Tablet User · (734) 664-2524 [DATE] 5:27:13 PM at [PERSON_NAME] - Combo The [PE…" at bounding box center [173, 123] width 205 height 75
copy link "[PERSON_NAME] - Combo"
click at [149, 120] on div "The [PERSON_NAME]" at bounding box center [173, 117] width 205 height 13
drag, startPoint x: 68, startPoint y: 106, endPoint x: 139, endPoint y: 107, distance: 71.1
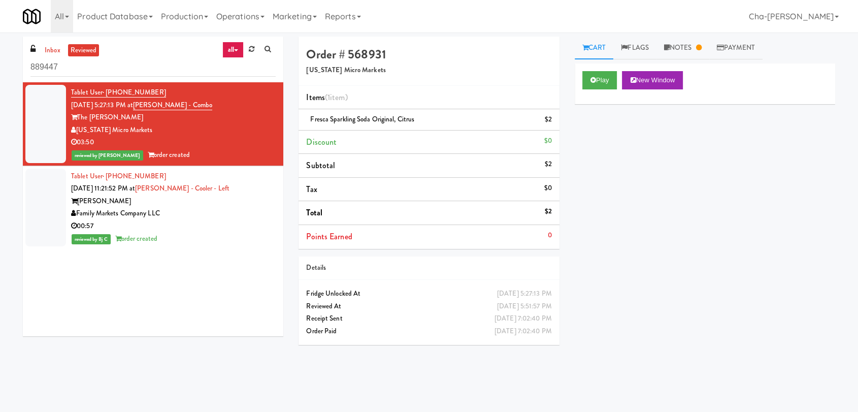
click at [139, 107] on li "Tablet User · (734) 664-2524 [DATE] 5:27:13 PM at [PERSON_NAME] - Combo The [PE…" at bounding box center [153, 124] width 260 height 84
copy span "[DATE] 5:27:13 PM"
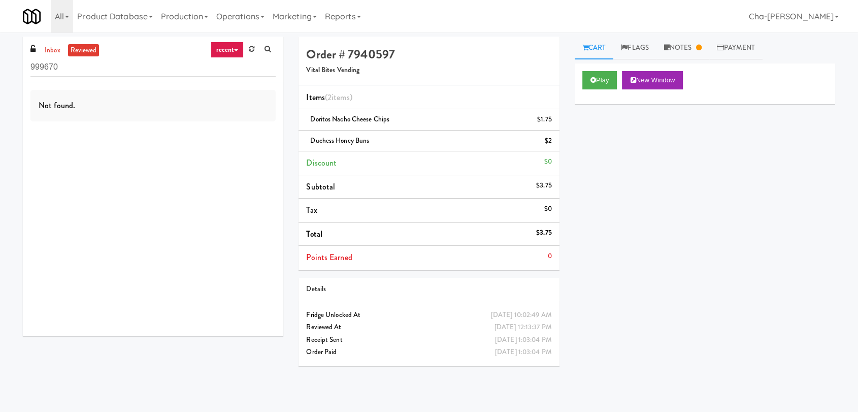
click at [230, 47] on link "recent" at bounding box center [228, 50] width 34 height 16
click at [224, 70] on link "all" at bounding box center [234, 69] width 81 height 18
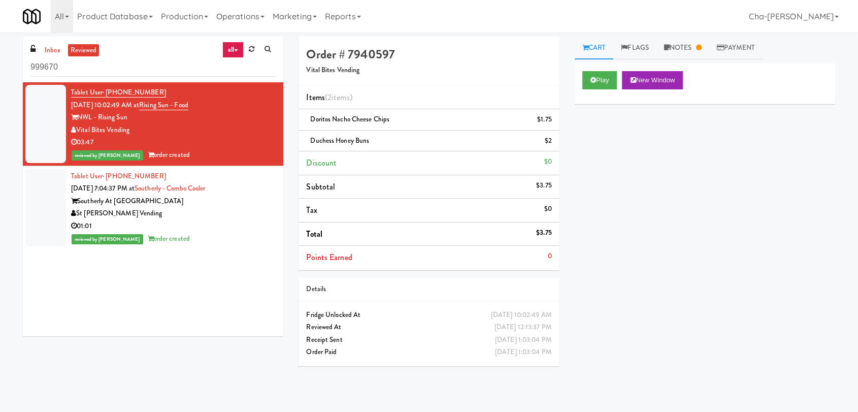
click at [208, 120] on div "NWL - Rising Sun" at bounding box center [173, 117] width 205 height 13
click at [600, 78] on button "Play" at bounding box center [599, 80] width 35 height 18
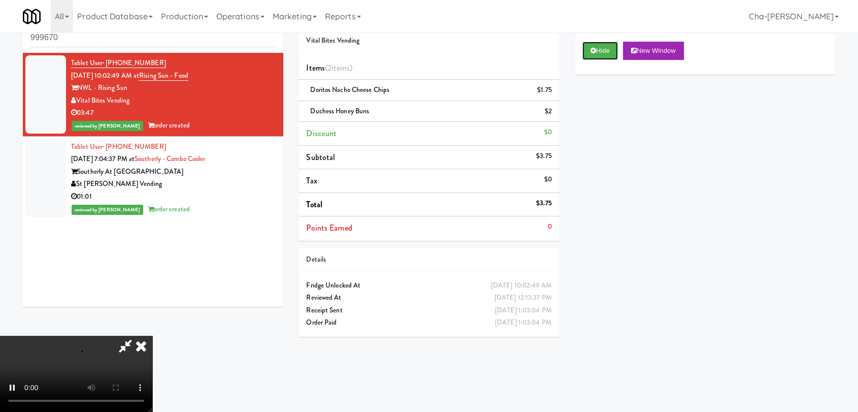
scroll to position [32, 0]
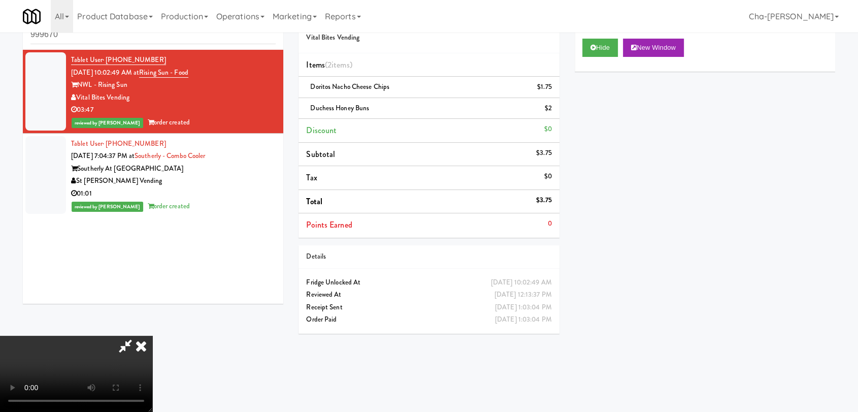
click at [152, 336] on icon at bounding box center [141, 346] width 22 height 20
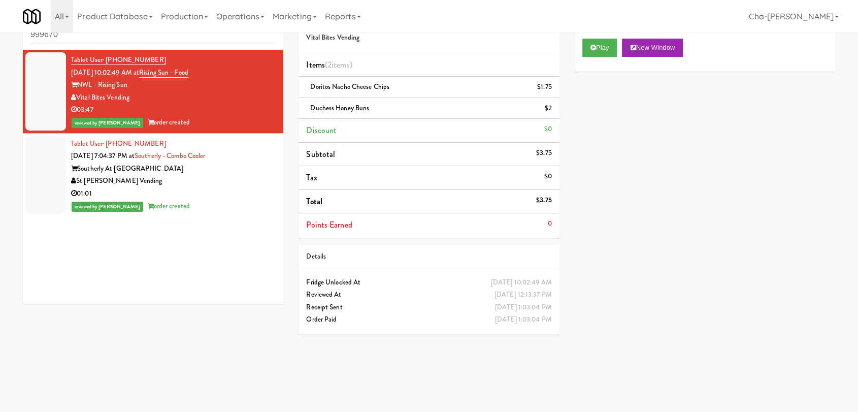
drag, startPoint x: 130, startPoint y: 84, endPoint x: 79, endPoint y: 80, distance: 50.9
click at [79, 80] on div "NWL - Rising Sun" at bounding box center [173, 85] width 205 height 13
copy div "NWL - Rising Sun"
drag, startPoint x: 68, startPoint y: 72, endPoint x: 144, endPoint y: 72, distance: 76.1
click at [144, 72] on li "Tablet User · (973) 406-6041 Sep 9, 2025 10:02:49 AM at Rising Sun - Food NWL -…" at bounding box center [153, 92] width 260 height 84
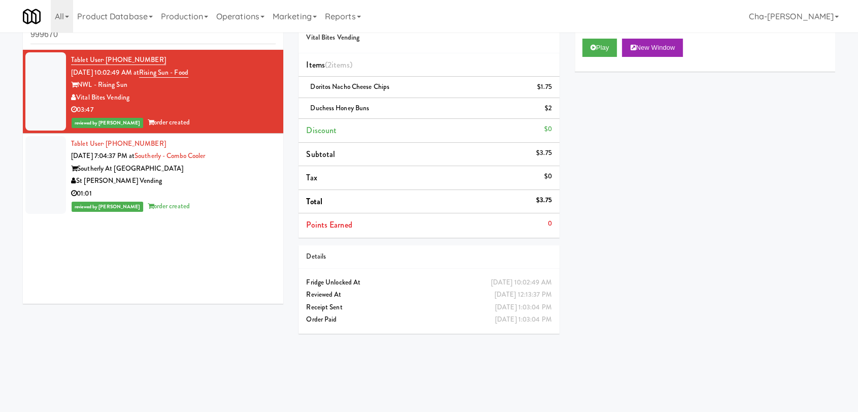
copy span "Sep 9, 2025 10:02:49 AM"
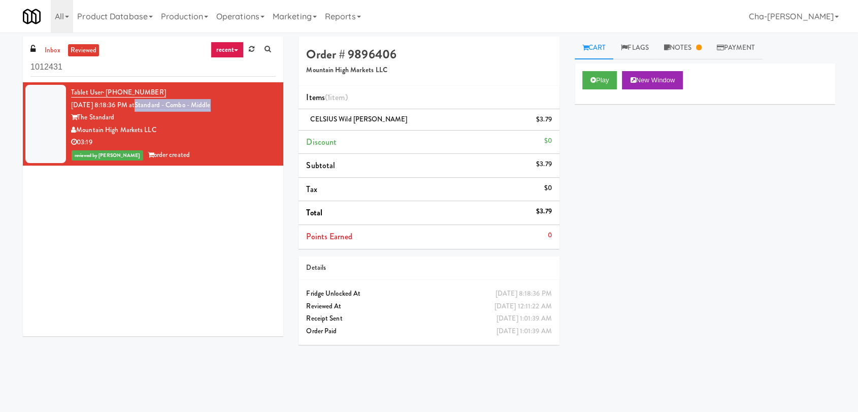
drag, startPoint x: 231, startPoint y: 105, endPoint x: 149, endPoint y: 107, distance: 82.3
click at [149, 107] on div "Tablet User · (623) 200-1620 Sep 11, 2025 8:18:36 PM at Standard - Combo - Midd…" at bounding box center [173, 123] width 205 height 75
copy link "Standard - Combo - Middle"
click at [205, 135] on div "Mountain High Markets LLC" at bounding box center [173, 130] width 205 height 13
click at [605, 75] on button "Play" at bounding box center [599, 80] width 35 height 18
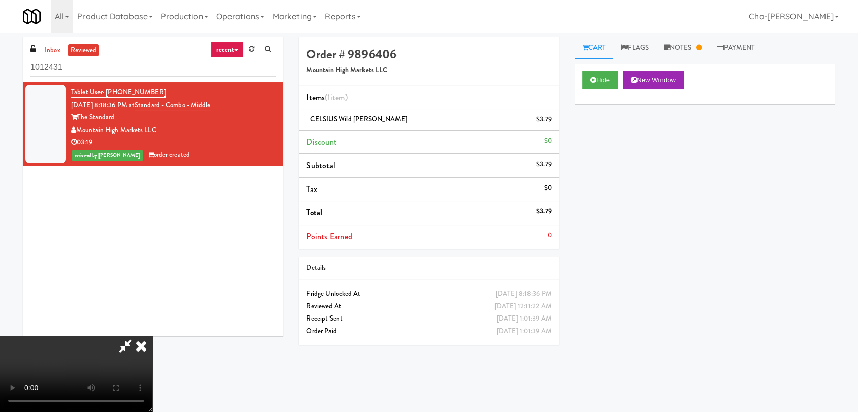
click at [152, 336] on icon at bounding box center [141, 346] width 22 height 20
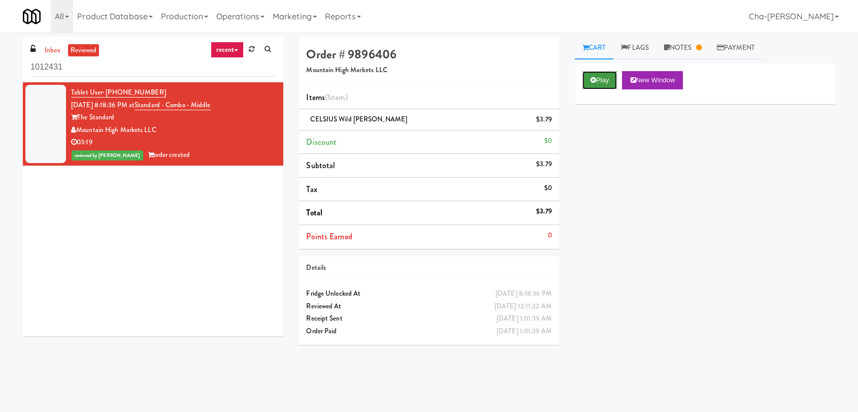
click at [608, 77] on button "Play" at bounding box center [599, 80] width 35 height 18
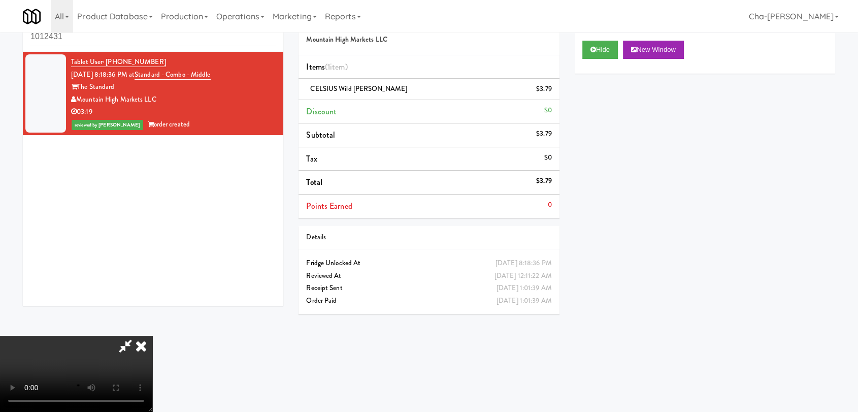
scroll to position [32, 0]
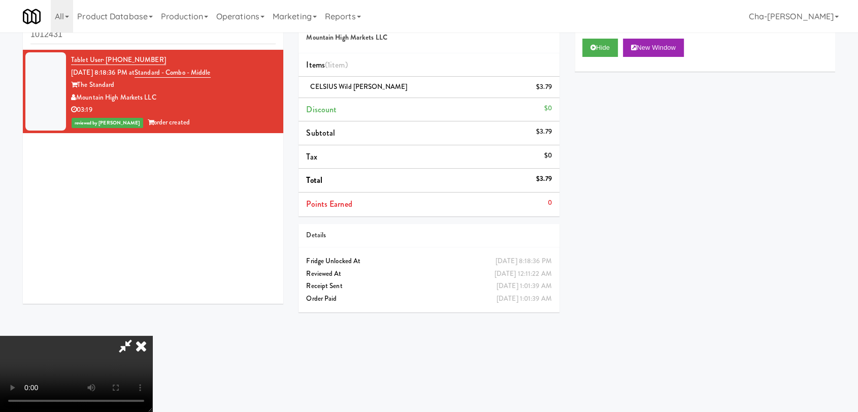
click at [152, 336] on icon at bounding box center [141, 346] width 22 height 20
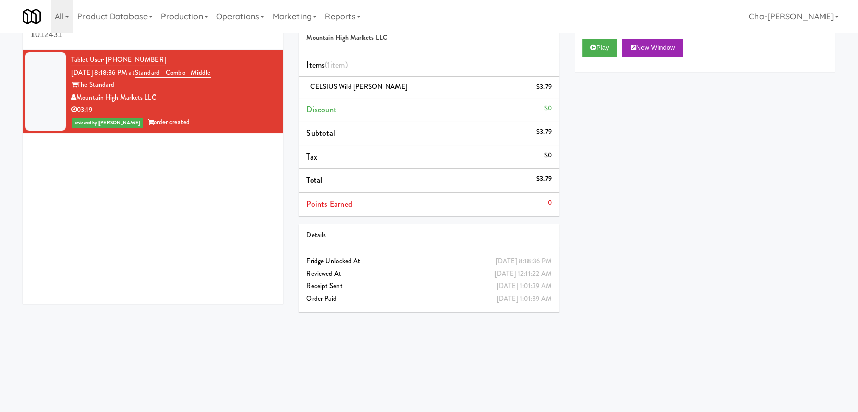
drag, startPoint x: 69, startPoint y: 72, endPoint x: 140, endPoint y: 71, distance: 70.6
click at [140, 71] on li "Tablet User · (623) 200-1620 Sep 11, 2025 8:18:36 PM at Standard - Combo - Midd…" at bounding box center [153, 91] width 260 height 83
copy span "Sep 11, 2025 8:18:36 PM"
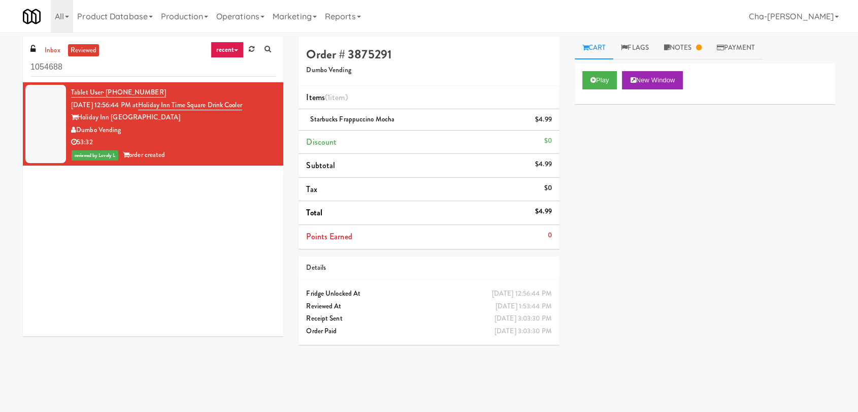
click at [229, 136] on div "53:32" at bounding box center [173, 142] width 205 height 13
click at [604, 81] on button "Play" at bounding box center [599, 80] width 35 height 18
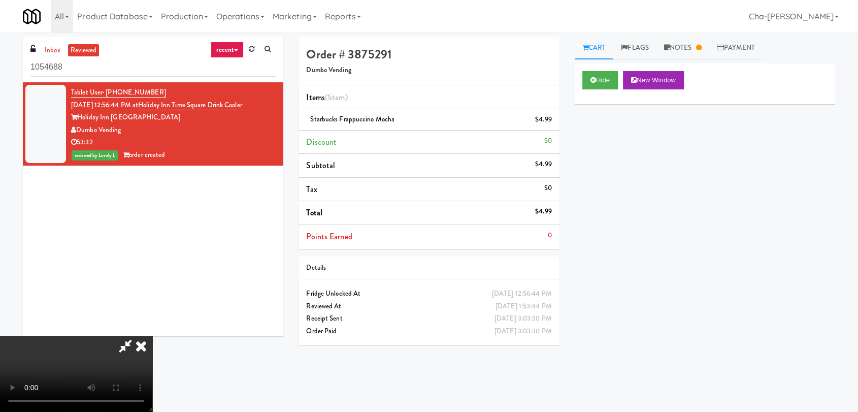
click at [152, 336] on video at bounding box center [76, 374] width 152 height 76
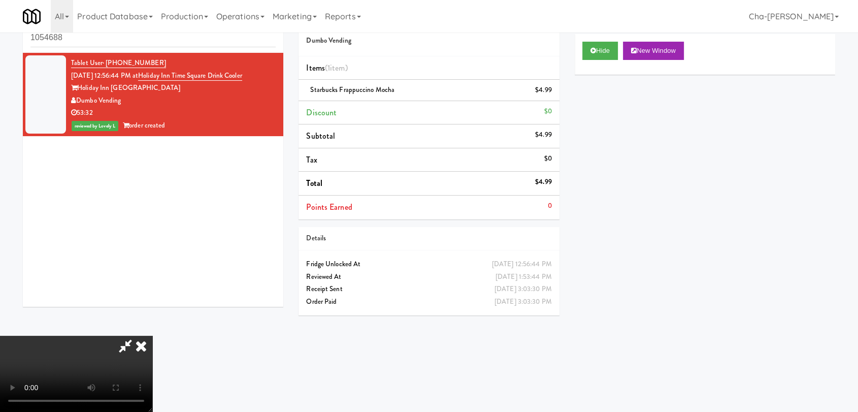
scroll to position [32, 0]
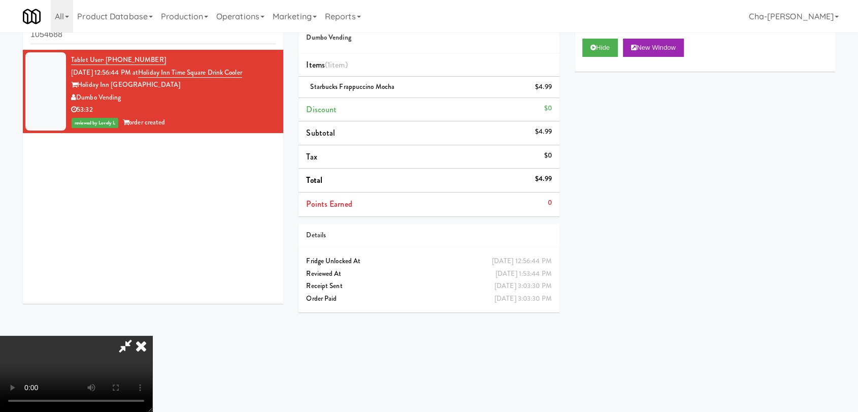
click at [152, 399] on video at bounding box center [76, 374] width 152 height 76
click at [152, 336] on video at bounding box center [76, 374] width 152 height 76
click at [152, 336] on icon at bounding box center [141, 346] width 22 height 20
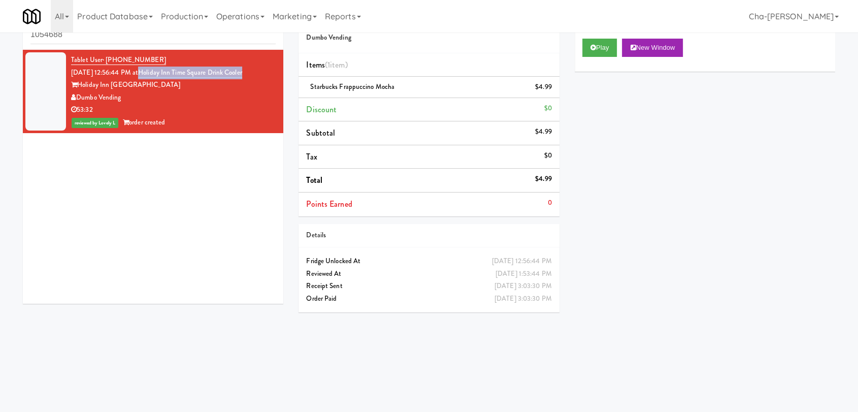
drag, startPoint x: 267, startPoint y: 72, endPoint x: 155, endPoint y: 72, distance: 111.7
click at [155, 72] on div "Tablet User · (+97) 252-8202299 Sep 20, 2025 12:56:44 PM at Holiday Inn Time Sq…" at bounding box center [173, 91] width 205 height 75
copy link "Holiday Inn Time Square Drink Cooler"
drag, startPoint x: 69, startPoint y: 73, endPoint x: 147, endPoint y: 72, distance: 78.2
click at [147, 72] on li "Tablet User · (+97) 252-8202299 Sep 20, 2025 12:56:44 PM at Holiday Inn Time Sq…" at bounding box center [153, 91] width 260 height 83
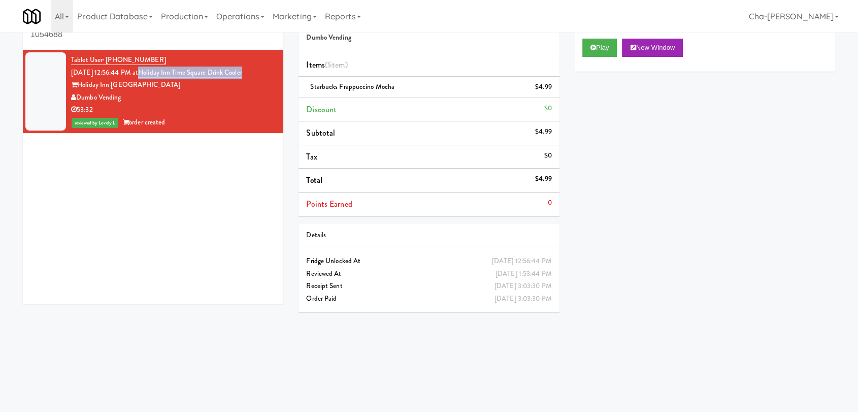
copy span "Sep 20, 2025 12:56:44 PM"
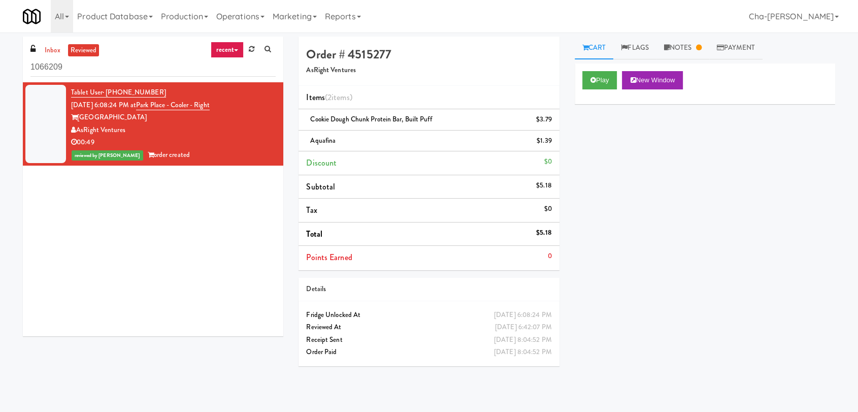
click at [223, 54] on link "recent" at bounding box center [228, 50] width 34 height 16
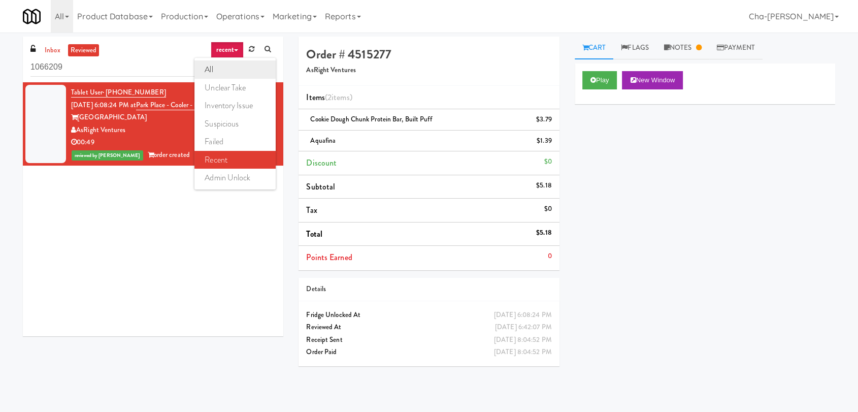
click at [223, 65] on link "all" at bounding box center [234, 69] width 81 height 18
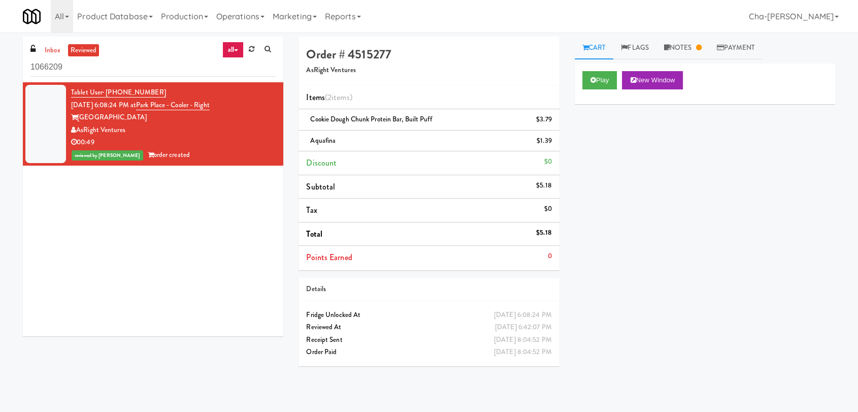
click at [191, 115] on div "[GEOGRAPHIC_DATA]" at bounding box center [173, 117] width 205 height 13
click at [607, 82] on button "Play" at bounding box center [599, 80] width 35 height 18
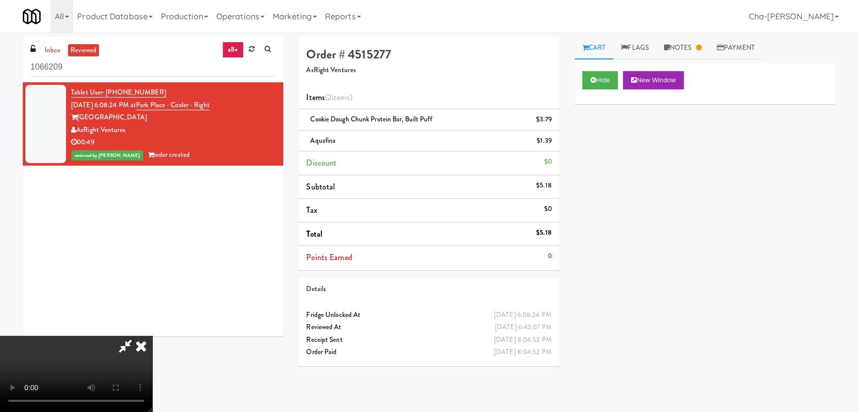
click at [691, 216] on div "Hide New Window Primary Flag Clear Flag if unable to determine what was taken o…" at bounding box center [705, 253] width 260 height 381
click at [137, 336] on icon at bounding box center [125, 346] width 23 height 20
drag, startPoint x: 134, startPoint y: 119, endPoint x: 79, endPoint y: 121, distance: 54.4
click at [79, 121] on div "Park Place Tampa" at bounding box center [173, 117] width 205 height 13
copy div "Park Place Tampa"
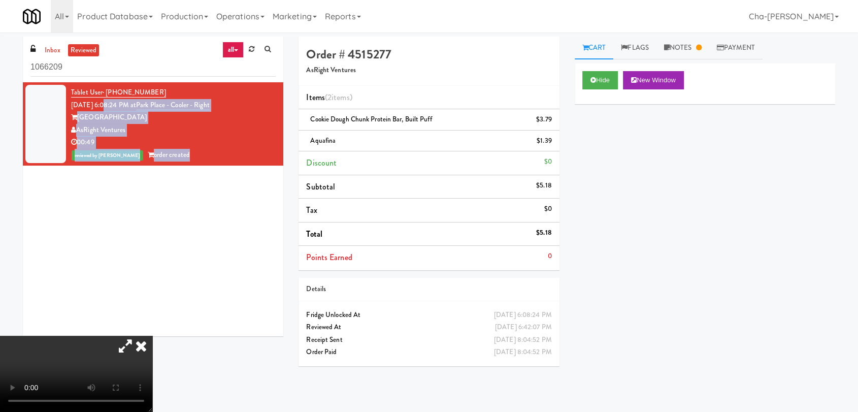
drag, startPoint x: 65, startPoint y: 103, endPoint x: 102, endPoint y: 105, distance: 37.1
click at [102, 105] on div "Tablet User · (561) 617-6771 Sep 22, 2025 6:08:24 PM at Park Place - Cooler - R…" at bounding box center [173, 123] width 205 height 75
click at [145, 118] on div "Park Place Tampa" at bounding box center [173, 117] width 205 height 13
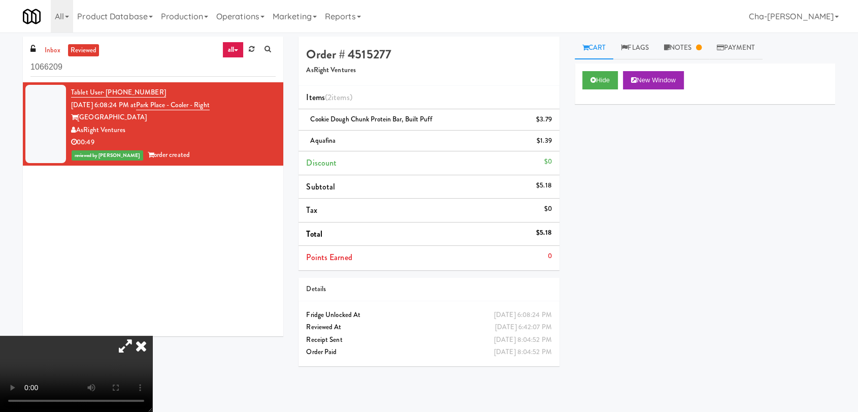
drag, startPoint x: 71, startPoint y: 103, endPoint x: 142, endPoint y: 105, distance: 71.1
click at [136, 105] on span "Sep 22, 2025 6:08:24 PM at" at bounding box center [103, 105] width 65 height 10
copy span "Sep 22, 2025 6:08:24 PM"
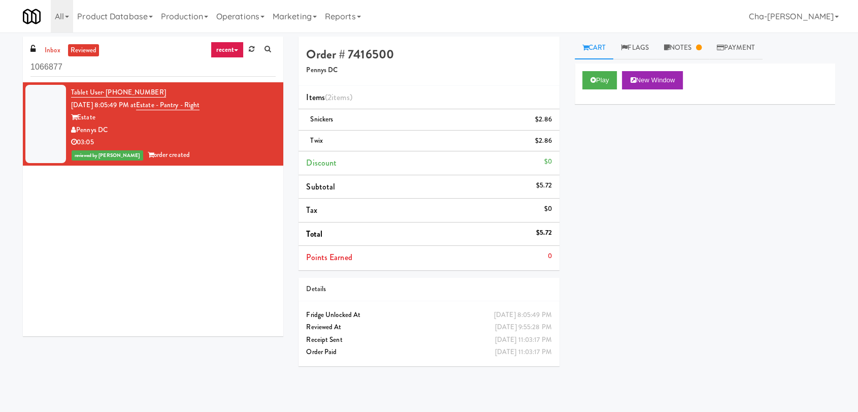
click at [193, 141] on div "03:05" at bounding box center [173, 142] width 205 height 13
click at [598, 80] on button "Play" at bounding box center [599, 80] width 35 height 18
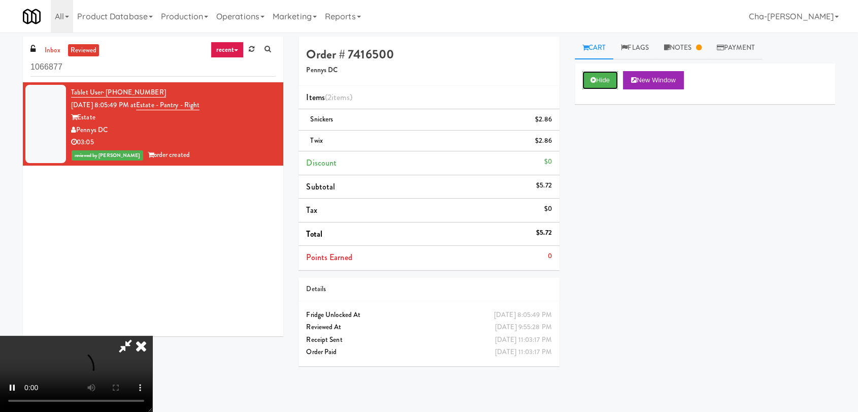
scroll to position [155, 0]
click at [667, 212] on div "Hide New Window Primary Flag Clear Flag if unable to determine what was taken o…" at bounding box center [705, 253] width 260 height 381
click at [152, 336] on icon at bounding box center [141, 346] width 22 height 20
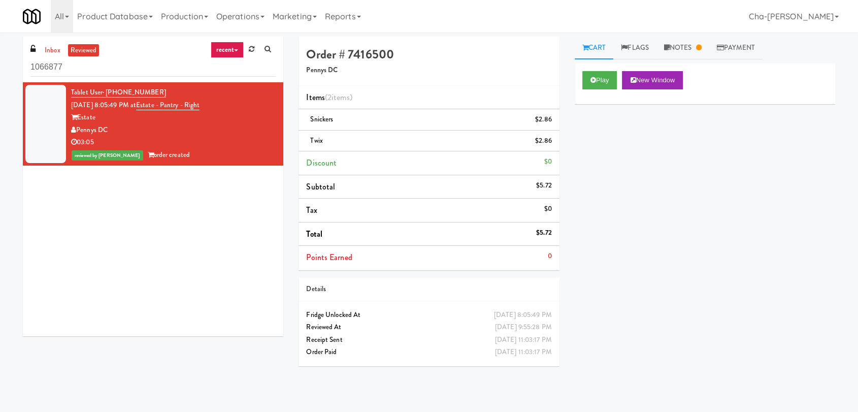
drag, startPoint x: 70, startPoint y: 104, endPoint x: 147, endPoint y: 102, distance: 76.7
click at [147, 102] on li "Tablet User · (214) 790-9342 Sep 22, 2025 8:05:49 PM at Estate - Pantry - Right…" at bounding box center [153, 123] width 260 height 83
copy span "Sep 22, 2025 8:05:49 PM"
click at [130, 131] on div "Pennys DC" at bounding box center [173, 130] width 205 height 13
drag, startPoint x: 231, startPoint y: 107, endPoint x: 152, endPoint y: 111, distance: 79.3
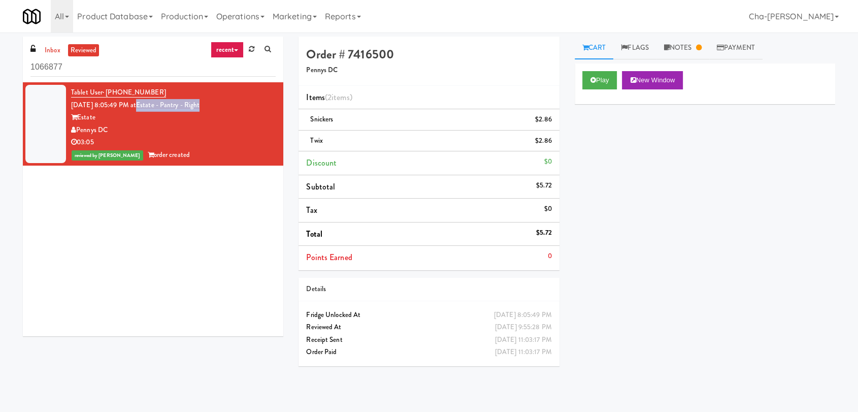
click at [152, 111] on div "Tablet User · (214) 790-9342 Sep 22, 2025 8:05:49 PM at Estate - Pantry - Right…" at bounding box center [173, 123] width 205 height 75
copy link "Estate - Pantry - Right"
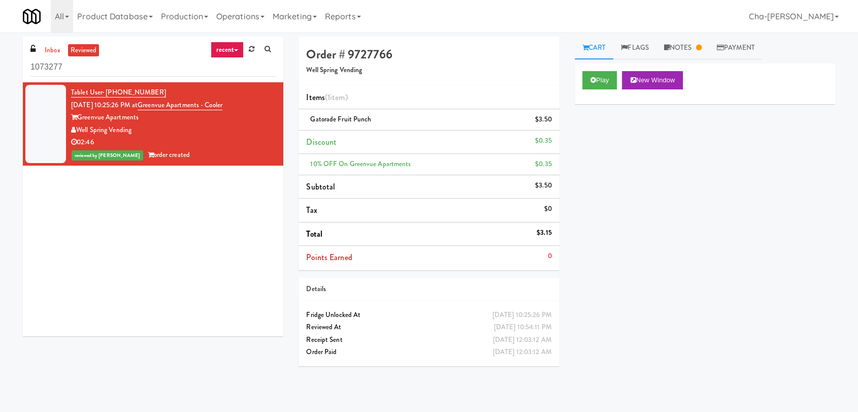
click at [206, 136] on div "02:46" at bounding box center [173, 142] width 205 height 13
drag, startPoint x: 242, startPoint y: 106, endPoint x: 154, endPoint y: 109, distance: 88.4
click at [154, 109] on div "Tablet User · (469) 981-0158 Sep 23, 2025 10:25:26 PM at Greenvue Apartments - …" at bounding box center [173, 123] width 205 height 75
copy link "Greenvue Apartments - Cooler"
click at [225, 141] on div "02:46" at bounding box center [173, 142] width 205 height 13
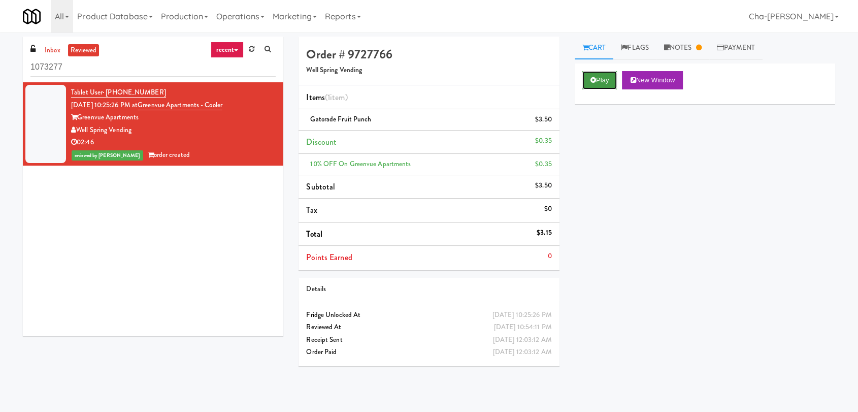
click at [590, 77] on icon at bounding box center [593, 80] width 6 height 7
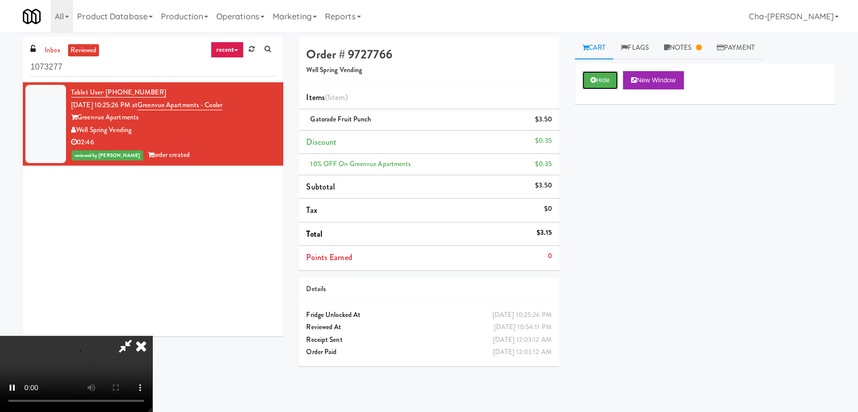
scroll to position [155, 0]
click at [16, 401] on video at bounding box center [76, 374] width 152 height 76
click at [636, 196] on div "Hide New Window Primary Flag Clear Flag if unable to determine what was taken o…" at bounding box center [705, 253] width 260 height 381
click at [152, 336] on icon at bounding box center [141, 346] width 22 height 20
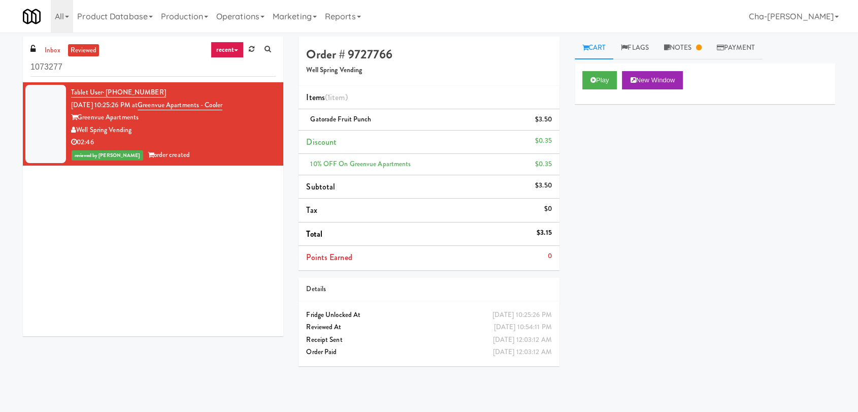
drag, startPoint x: 69, startPoint y: 106, endPoint x: 145, endPoint y: 106, distance: 76.1
click at [145, 106] on li "Tablet User · (469) 981-0158 Sep 23, 2025 10:25:26 PM at Greenvue Apartments - …" at bounding box center [153, 123] width 260 height 83
copy span "Sep 23, 2025 10:25:26 PM"
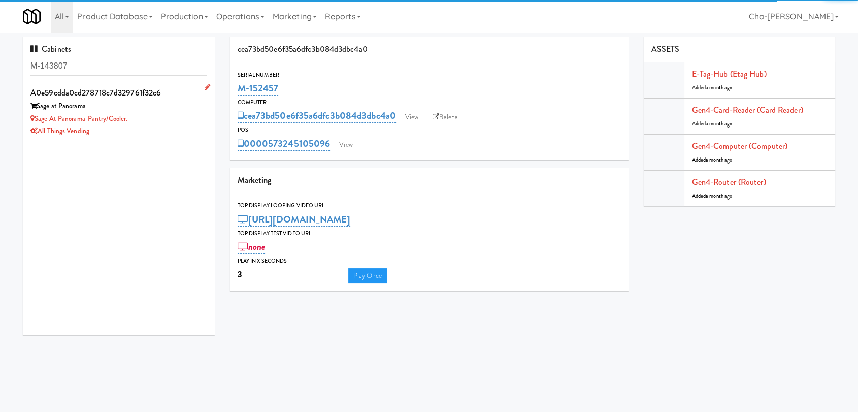
type input "M-143807"
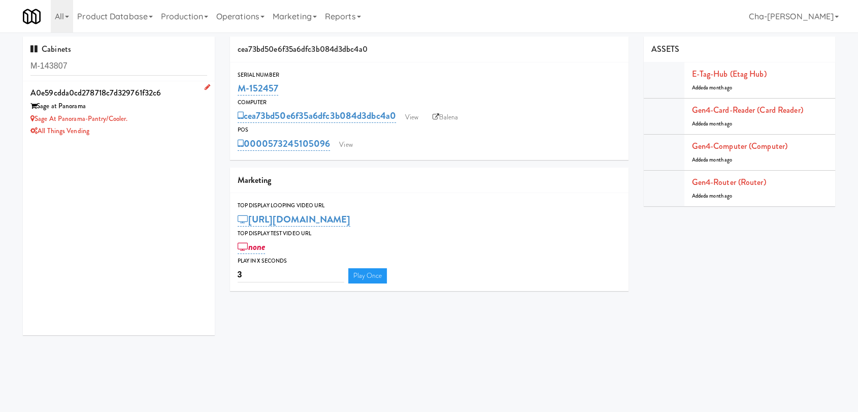
click at [159, 110] on div "Sage at Panorama" at bounding box center [118, 106] width 177 height 13
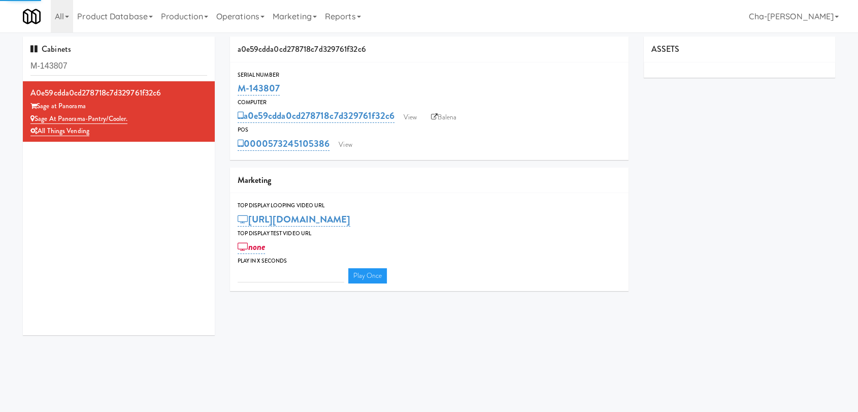
type input "3"
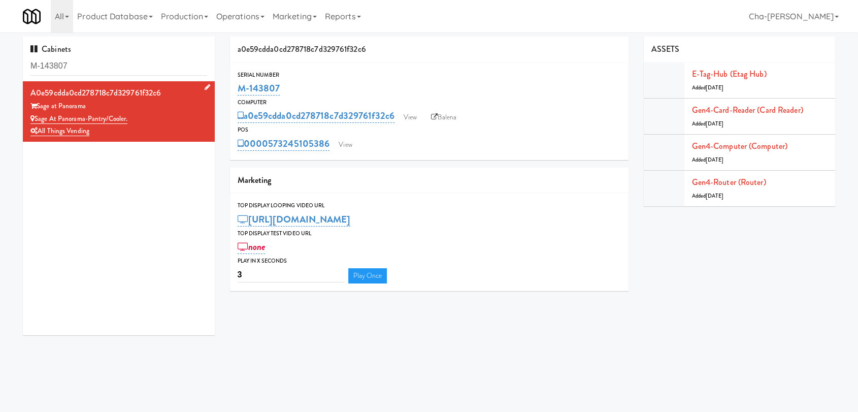
click at [158, 127] on div "All Things Vending" at bounding box center [118, 131] width 177 height 13
click at [752, 81] on div "E-tag-hub (Etag Hub) Added [DATE]" at bounding box center [760, 79] width 136 height 27
click at [752, 74] on link "E-tag-hub (Etag Hub)" at bounding box center [729, 74] width 75 height 12
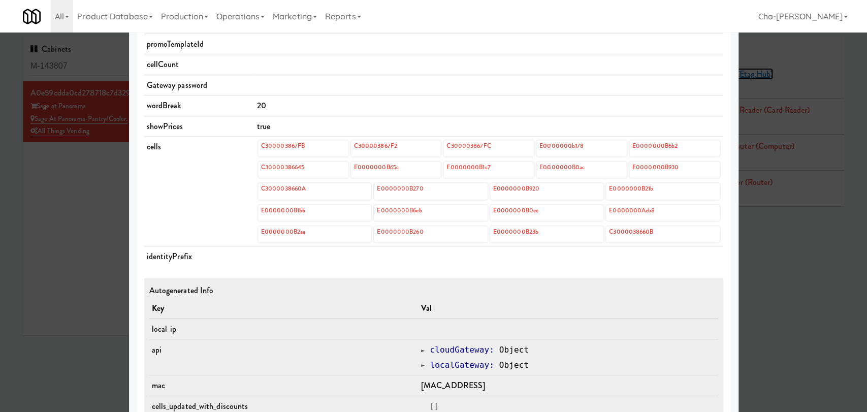
scroll to position [364, 0]
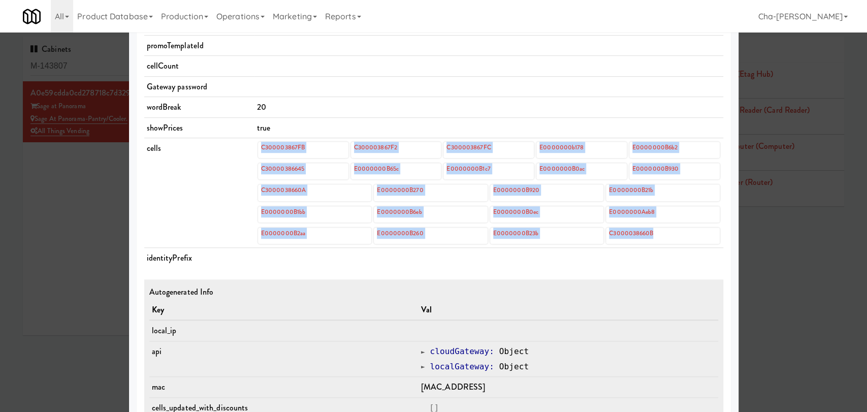
drag, startPoint x: 248, startPoint y: 145, endPoint x: 704, endPoint y: 237, distance: 464.4
click at [704, 237] on tr "cells C300003867FB C300003867F2 C300003867FC E0000000b178 E0000000B6b2 C3000038…" at bounding box center [433, 193] width 579 height 110
copy tr "C300003867FB C300003867F2 C300003867FC E0000000b178 E0000000B6b2 C30000386645 E…"
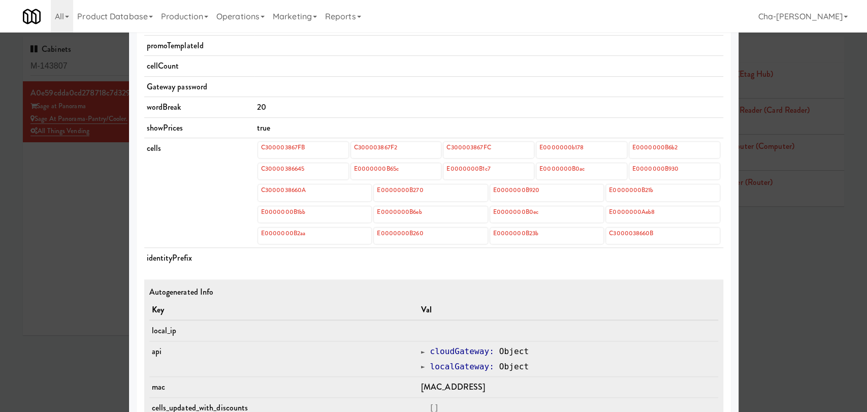
click at [83, 198] on div at bounding box center [433, 206] width 867 height 412
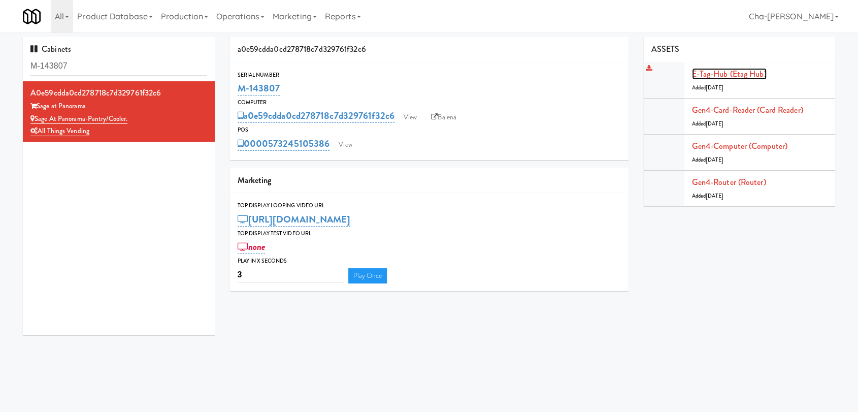
click at [711, 70] on link "E-tag-hub (Etag Hub)" at bounding box center [729, 74] width 75 height 12
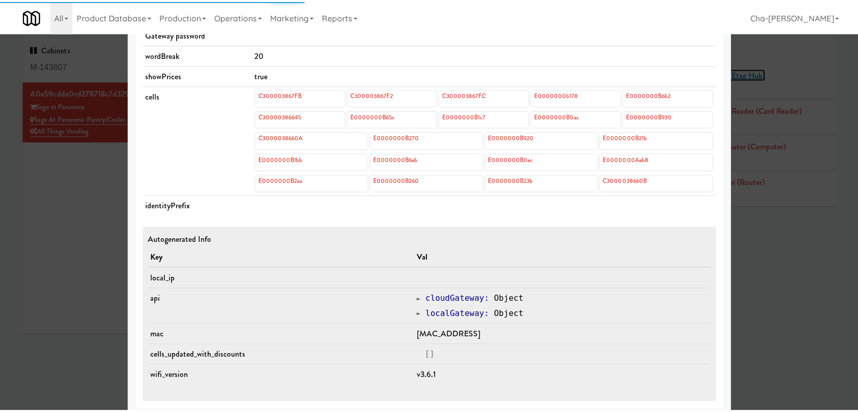
scroll to position [420, 0]
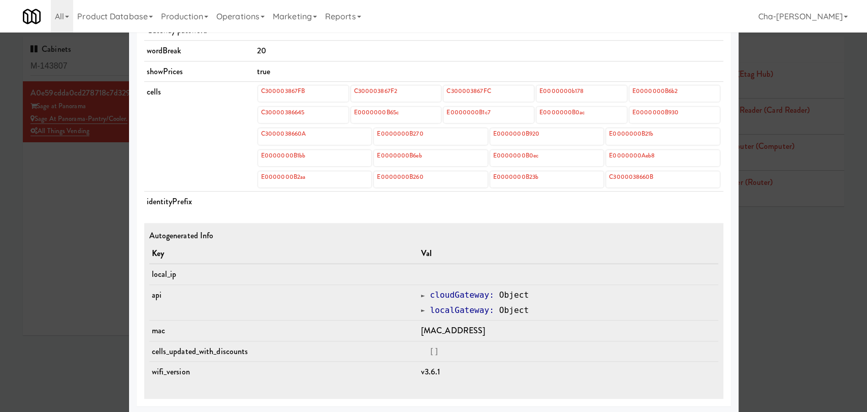
click at [44, 176] on div at bounding box center [433, 206] width 867 height 412
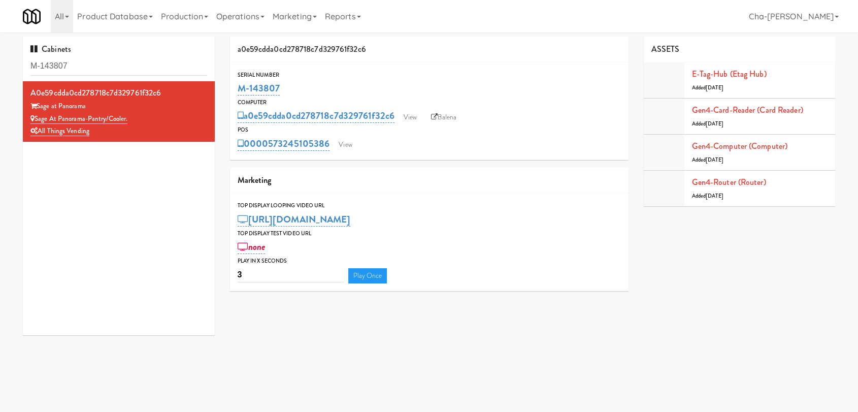
drag, startPoint x: 302, startPoint y: 96, endPoint x: 229, endPoint y: 96, distance: 73.1
click at [229, 96] on div "a0e59cdda0cd278718c7d329761f32c6 Serial Number M-143807 Computer a0e59cdda0cd27…" at bounding box center [429, 168] width 414 height 262
copy link "M-143807"
click at [97, 72] on input "M-143807" at bounding box center [118, 66] width 177 height 19
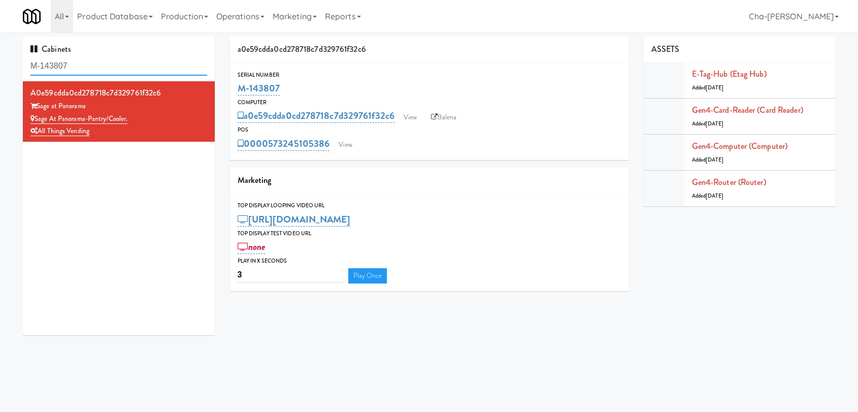
paste input "M-"
click at [122, 68] on input "M-M-143807" at bounding box center [118, 66] width 177 height 19
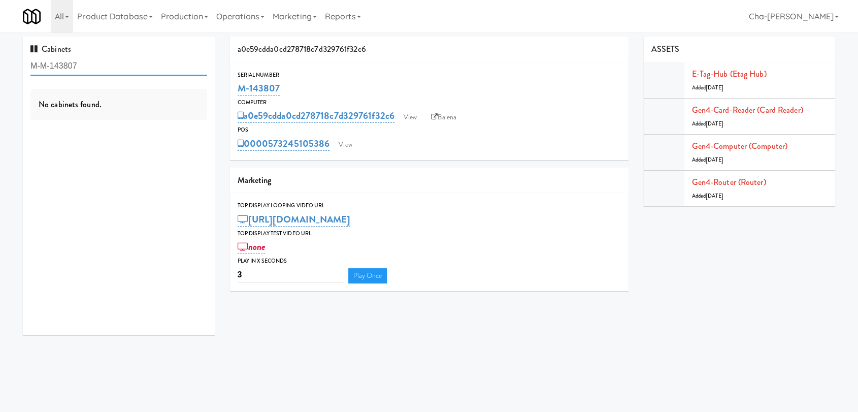
click at [122, 68] on input "M-M-143807" at bounding box center [118, 66] width 177 height 19
paste input "text"
type input "M-143807"
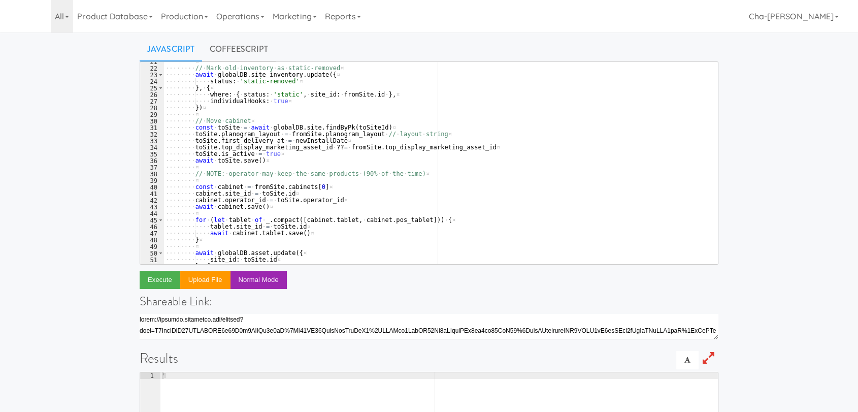
scroll to position [213, 0]
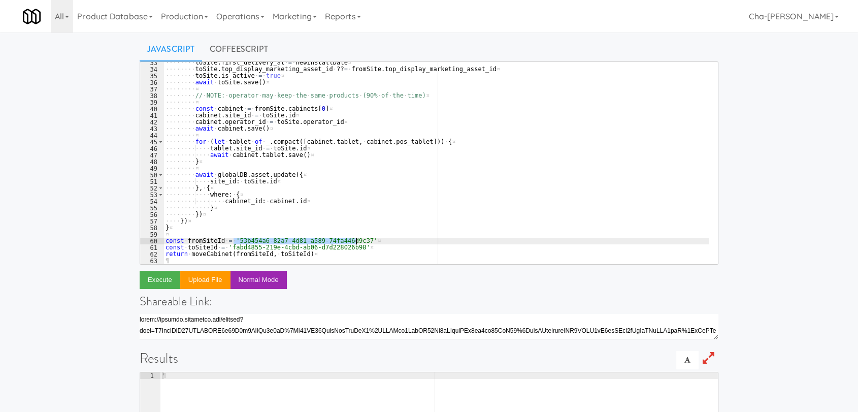
drag, startPoint x: 232, startPoint y: 241, endPoint x: 355, endPoint y: 241, distance: 122.3
click at [355, 241] on div "···· ···· toSite . first_delivery_at · = · newInstallDate ¤ ···· ···· toSite . …" at bounding box center [436, 166] width 546 height 215
paste textarea "e04e5f77-ab50-4ae5-bc3a-cd6b09b8a986"
type textarea "const fromSiteId = 'e04e5f77-ab50-4ae5-bc3a-cd6b09b8a986'"
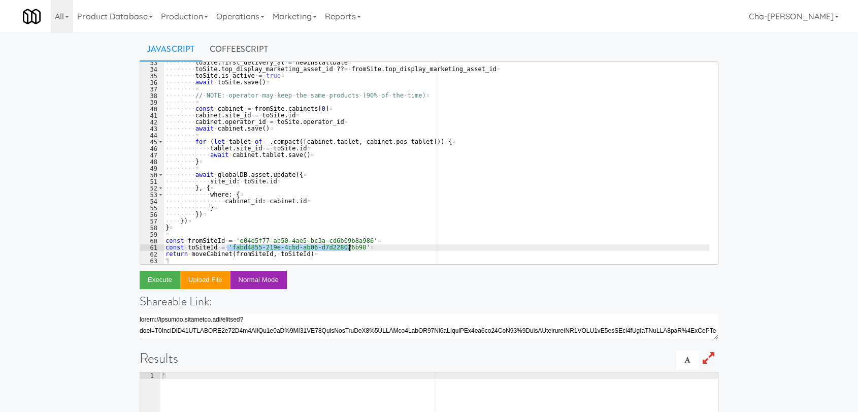
drag, startPoint x: 227, startPoint y: 248, endPoint x: 349, endPoint y: 249, distance: 122.3
click at [349, 249] on div "···· ···· toSite . first_delivery_at · = · newInstallDate ¤ ···· ···· toSite . …" at bounding box center [436, 166] width 546 height 215
type textarea "const toSiteId = '1c68097c-b2ad-4341-91c8-4e9c9384eb0b'"
click at [152, 281] on button "Execute" at bounding box center [160, 280] width 41 height 18
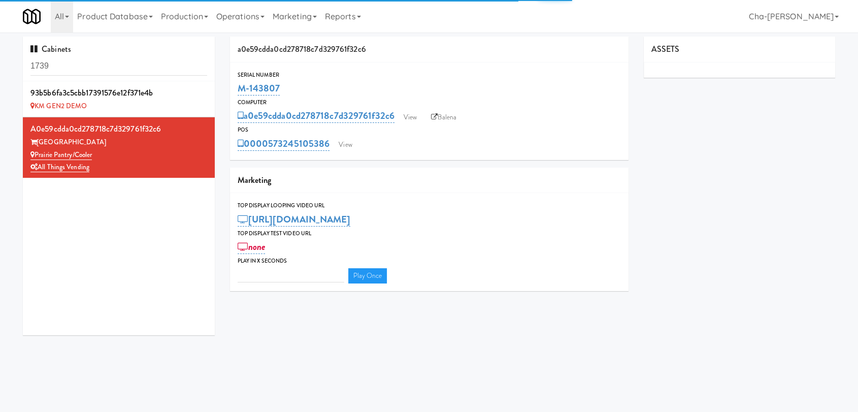
drag, startPoint x: 0, startPoint y: 0, endPoint x: 93, endPoint y: 69, distance: 115.8
click at [93, 69] on input "1739" at bounding box center [118, 66] width 177 height 19
type input "3"
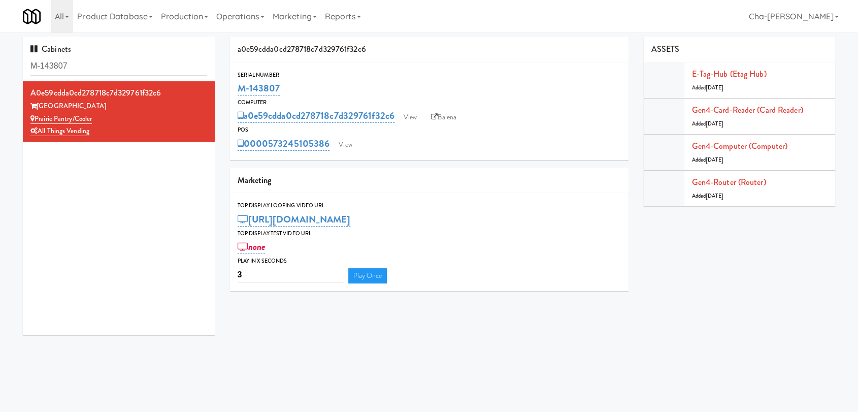
type input "M-143807"
click at [444, 117] on link "Balena" at bounding box center [444, 117] width 36 height 15
drag, startPoint x: 291, startPoint y: 90, endPoint x: 238, endPoint y: 84, distance: 53.1
click at [238, 84] on div "M-143807" at bounding box center [429, 88] width 383 height 17
copy link "M-143807"
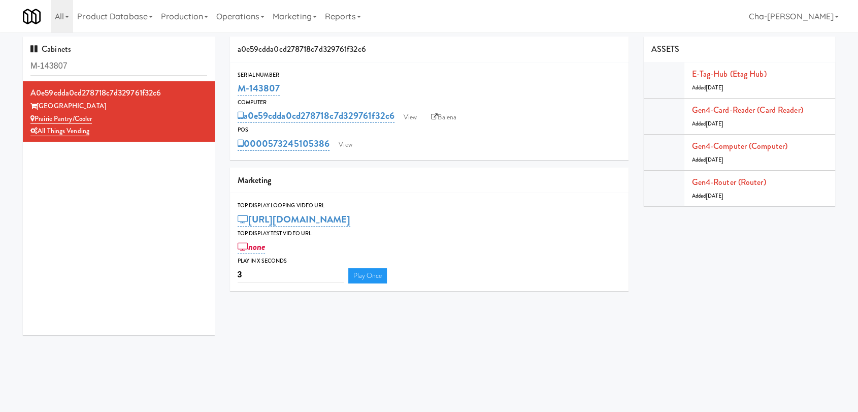
copy link "M-143807"
drag, startPoint x: 115, startPoint y: 117, endPoint x: 36, endPoint y: 116, distance: 79.7
click at [36, 116] on div "Prairie Pantry/Cooler" at bounding box center [118, 119] width 177 height 13
copy link "Prairie Pantry/Cooler"
click at [407, 28] on div "All 325 Vending [URL][DOMAIN_NAME] 901 Smrt Mrkt [URL][DOMAIN_NAME] 9518002 [GE…" at bounding box center [429, 16] width 812 height 32
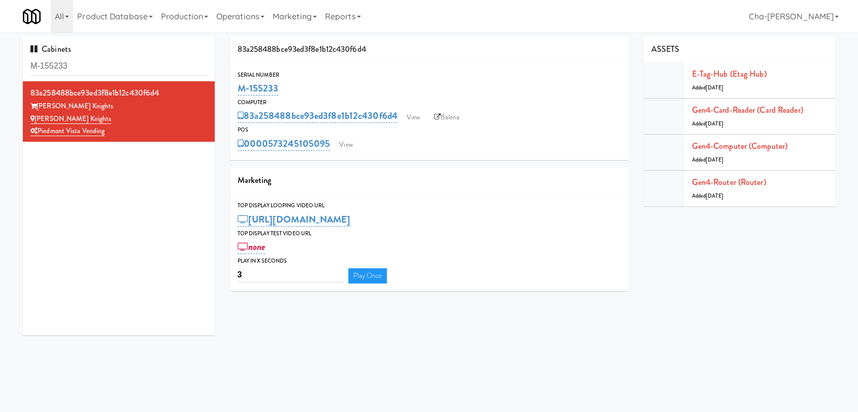
click at [407, 28] on div "All 325 Vending [URL][DOMAIN_NAME] 901 Smrt Mrkt [URL][DOMAIN_NAME] 9518002 [GE…" at bounding box center [429, 16] width 812 height 32
click at [499, 110] on div "83a258488bce93ed3f8e1b12c430f6d4 View Balena" at bounding box center [429, 115] width 383 height 17
click at [536, 123] on div "83a258488bce93ed3f8e1b12c430f6d4 View Balena" at bounding box center [429, 115] width 383 height 17
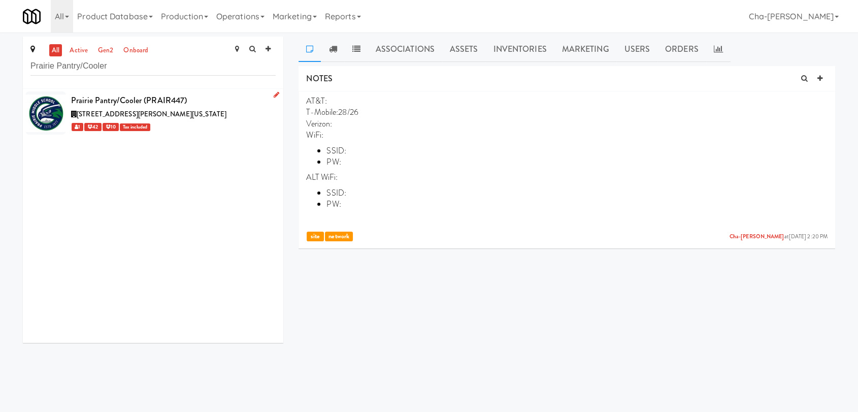
click at [221, 117] on div "12600 East Jewell Avenue, Aurora Colorado" at bounding box center [173, 114] width 205 height 13
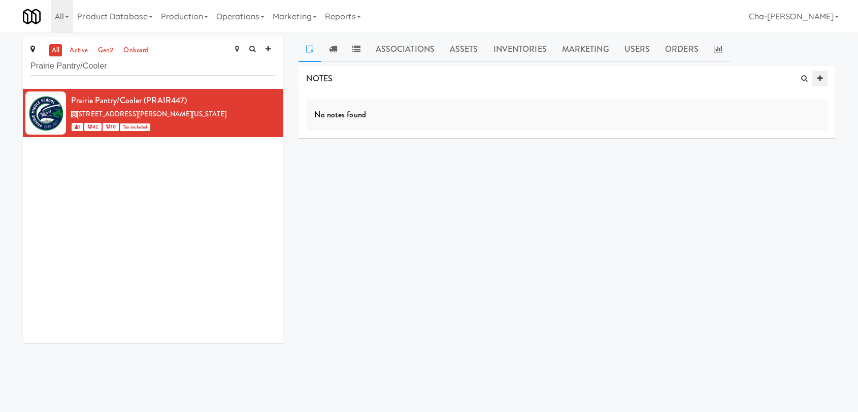
click at [820, 75] on icon at bounding box center [819, 78] width 5 height 7
click at [348, 163] on input "text" at bounding box center [346, 158] width 28 height 13
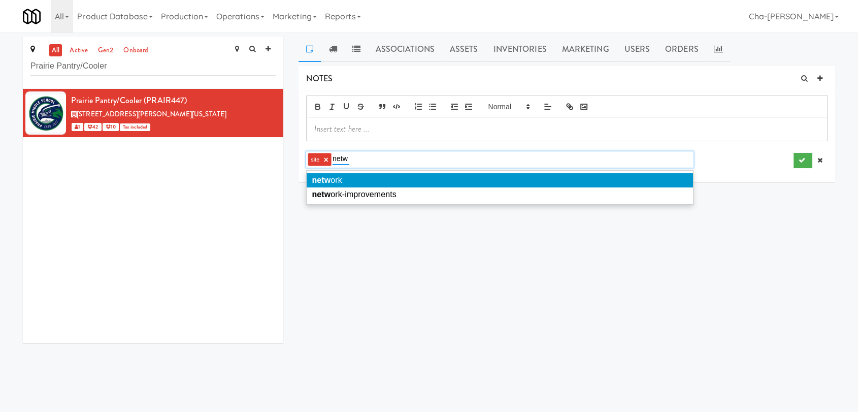
type input "netw"
click at [371, 183] on li "netw ork" at bounding box center [500, 180] width 386 height 14
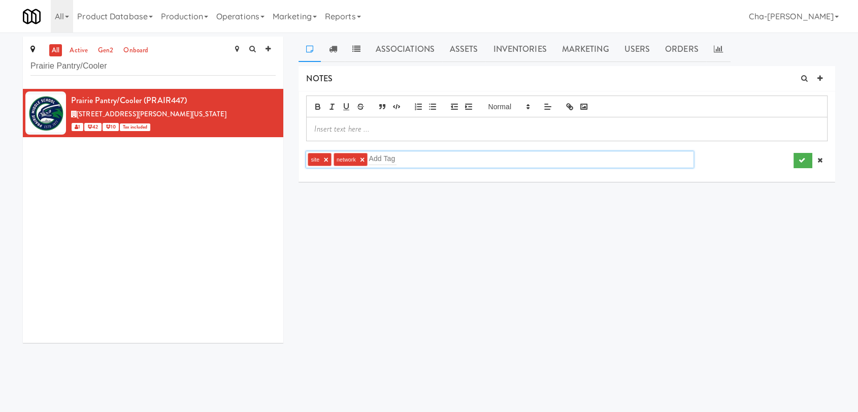
click at [650, 131] on p at bounding box center [566, 128] width 505 height 11
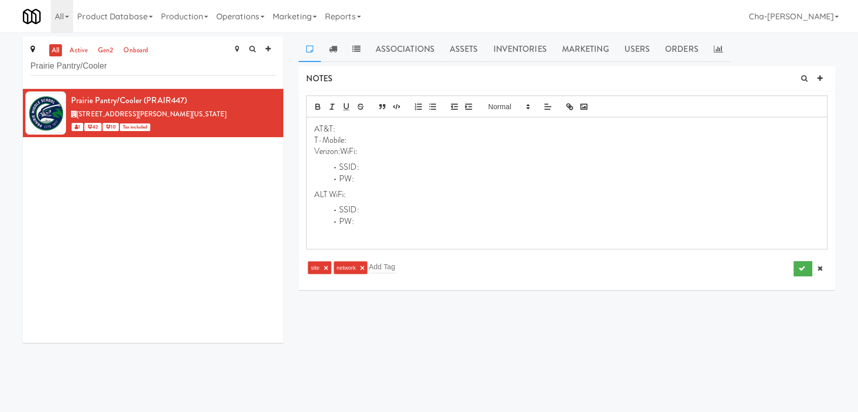
click at [341, 153] on p "Verizon:WiFi:" at bounding box center [566, 151] width 505 height 11
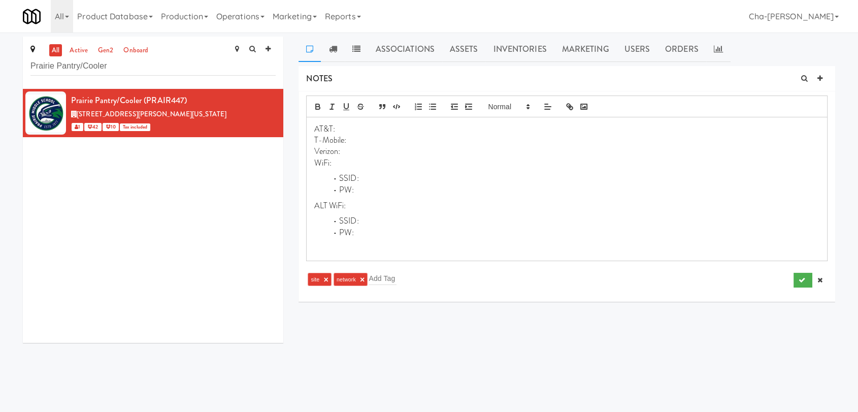
click at [350, 139] on p "T-Mobile:" at bounding box center [566, 140] width 505 height 11
click at [415, 180] on li "SSID:" at bounding box center [573, 179] width 492 height 12
click at [370, 187] on li "PW:" at bounding box center [573, 190] width 492 height 12
click at [346, 165] on p "WiFi:" at bounding box center [566, 162] width 505 height 11
click at [805, 282] on button "submit" at bounding box center [802, 280] width 19 height 15
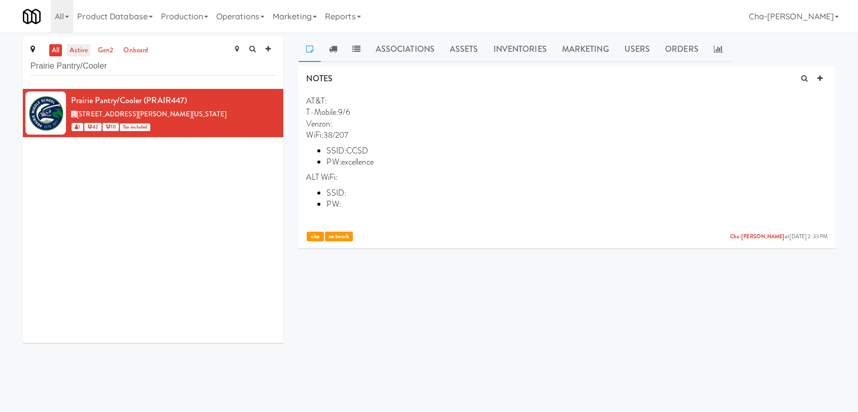
click at [70, 52] on link "active" at bounding box center [78, 50] width 23 height 13
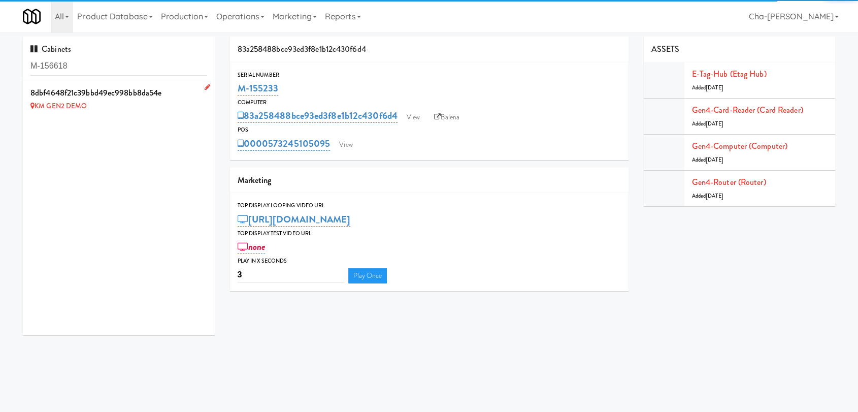
type input "M-156618"
click at [205, 88] on icon at bounding box center [208, 87] width 6 height 7
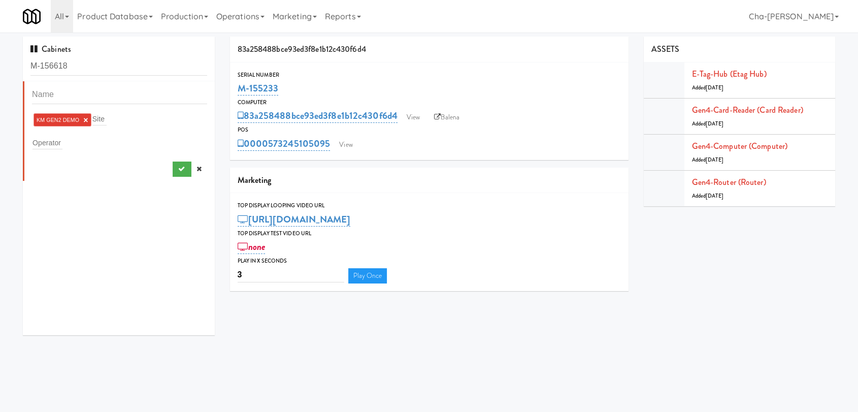
click at [84, 122] on link "×" at bounding box center [85, 120] width 5 height 9
click at [69, 143] on div "Operator" at bounding box center [119, 141] width 175 height 14
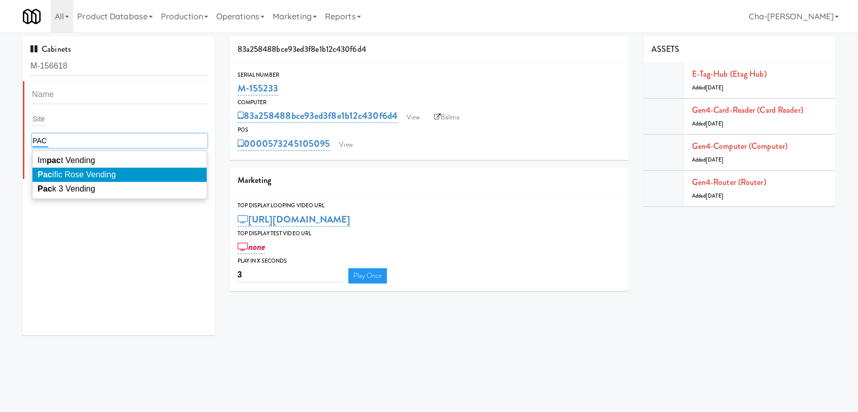
type input "PAC"
click at [103, 177] on span "Pac ific Rose Vending" at bounding box center [77, 174] width 78 height 9
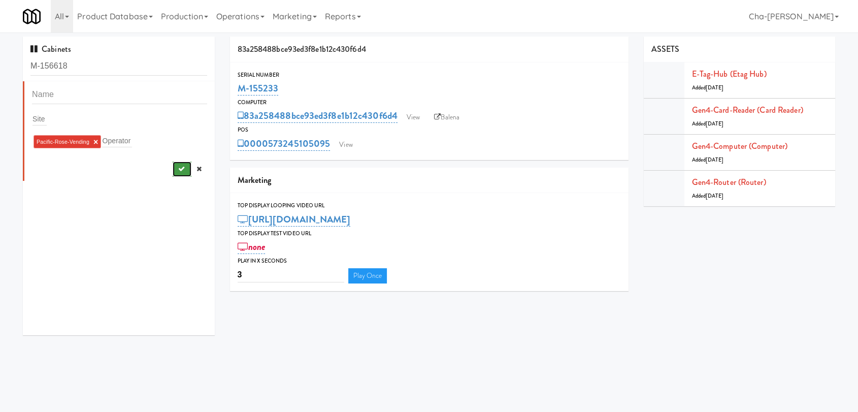
click at [175, 173] on button "submit" at bounding box center [182, 168] width 19 height 15
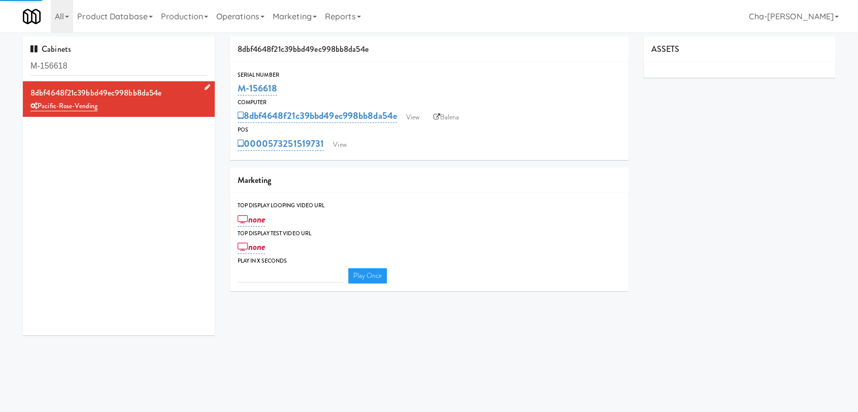
type input "3"
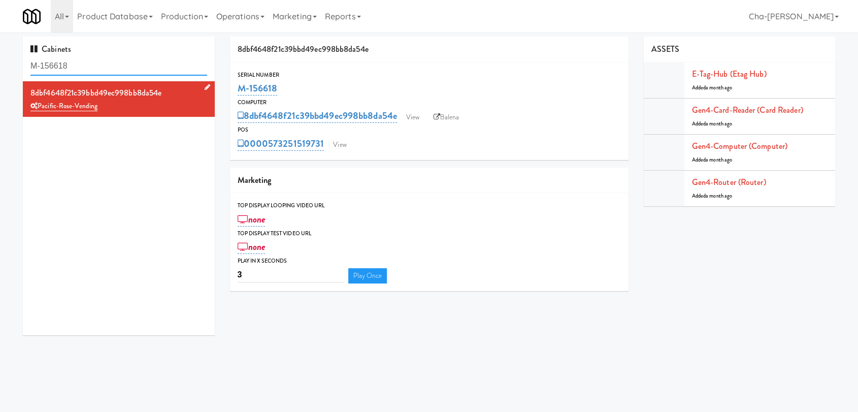
click at [113, 62] on input "M-156618" at bounding box center [118, 66] width 177 height 19
paste input "3709"
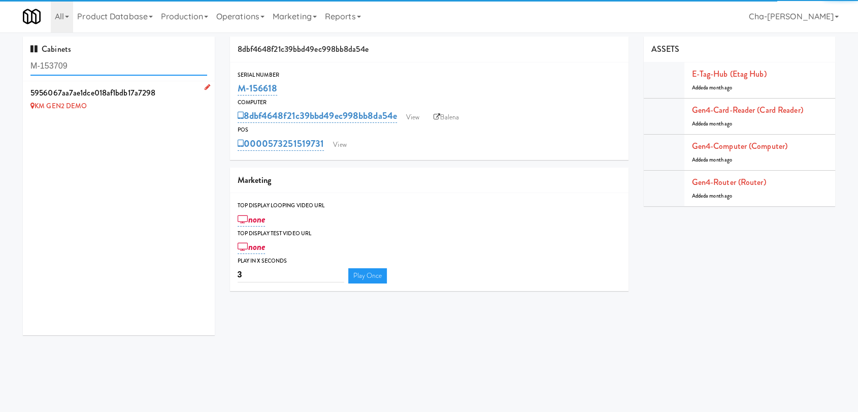
type input "M-153709"
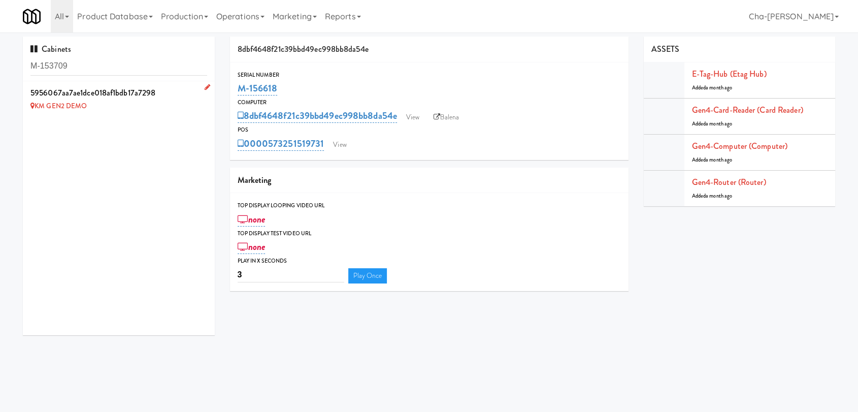
click at [205, 84] on icon at bounding box center [208, 87] width 6 height 7
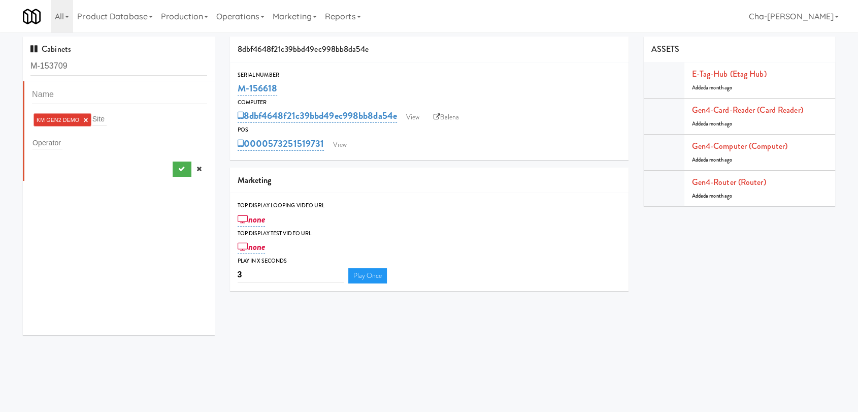
click at [85, 119] on link "×" at bounding box center [85, 120] width 5 height 9
click at [73, 146] on div "Operator" at bounding box center [119, 141] width 175 height 14
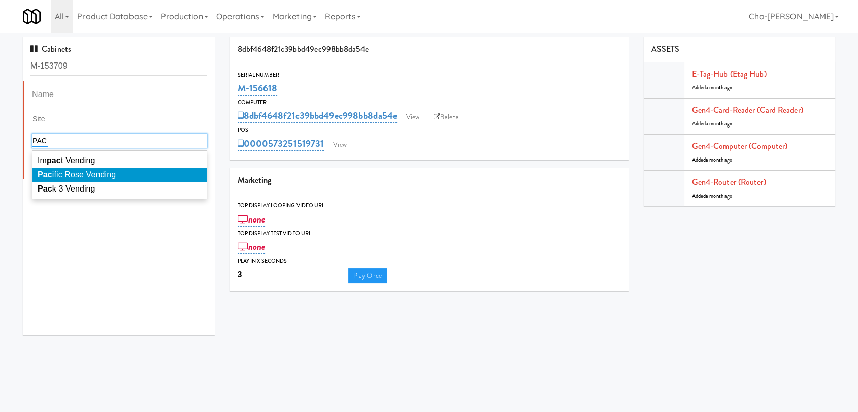
type input "PAC"
click at [61, 172] on span "Pac ific Rose Vending" at bounding box center [77, 174] width 78 height 9
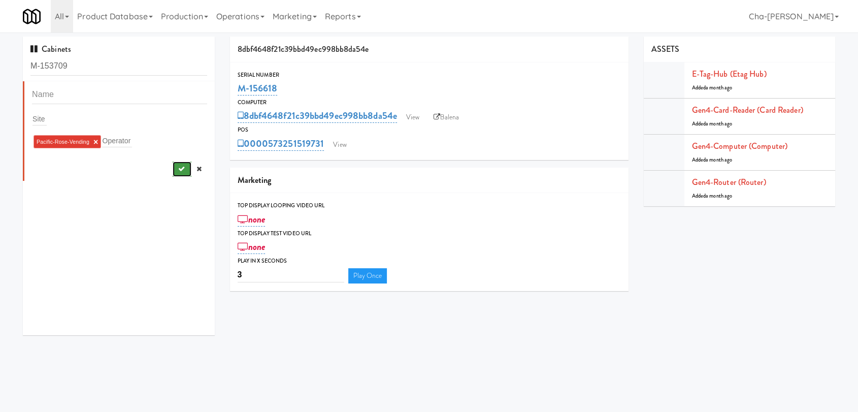
click at [179, 166] on button "submit" at bounding box center [182, 168] width 19 height 15
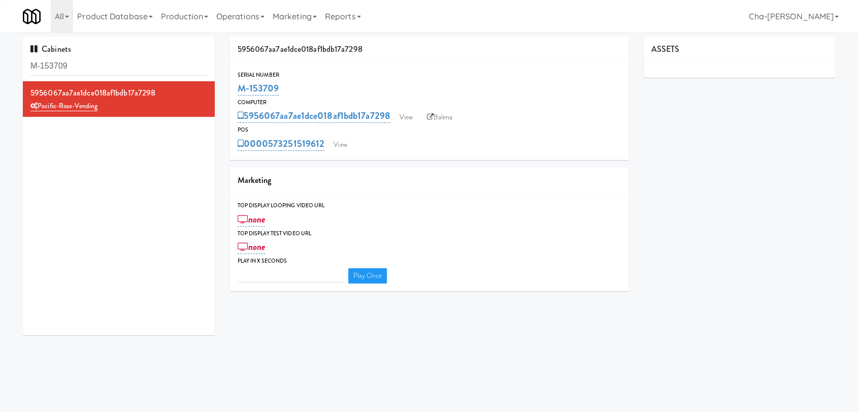
type input "3"
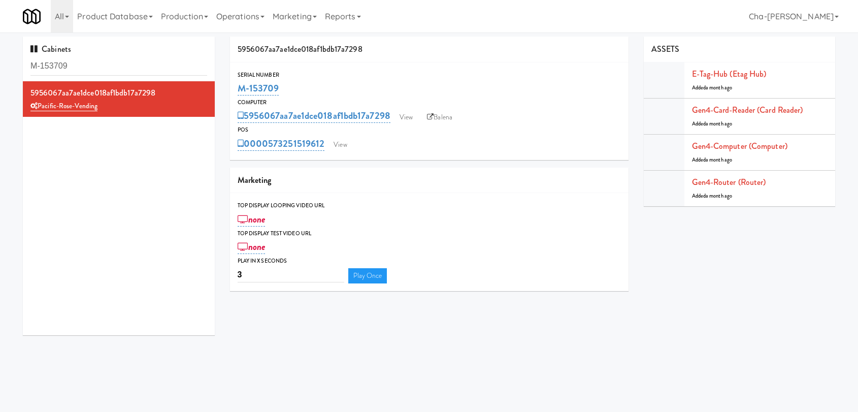
click at [117, 63] on input "M-153709" at bounding box center [118, 66] width 177 height 19
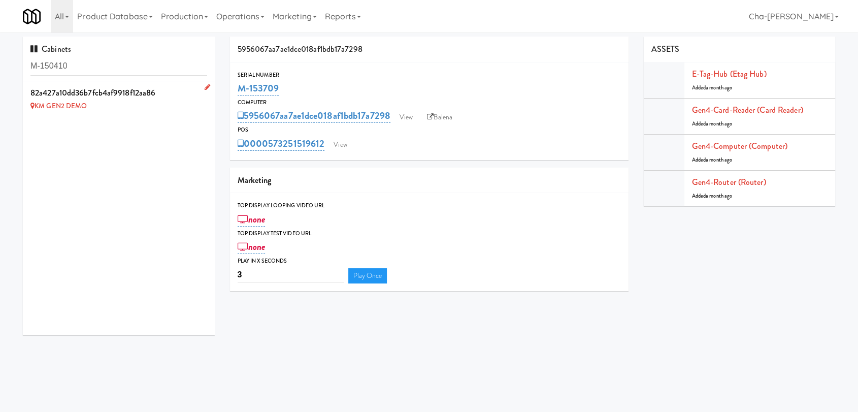
type input "M-150410"
click at [205, 87] on icon at bounding box center [208, 87] width 6 height 7
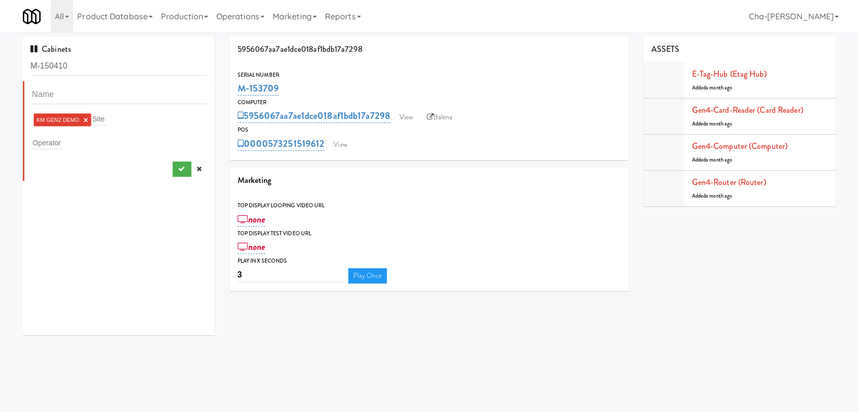
click at [86, 118] on link "×" at bounding box center [85, 120] width 5 height 9
click at [62, 141] on div "Operator" at bounding box center [119, 141] width 175 height 14
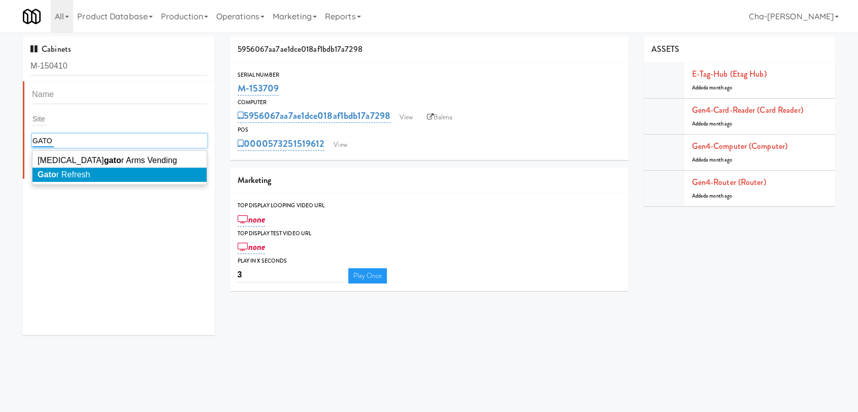
type input "GATO"
click at [84, 172] on span "Gato r Refresh" at bounding box center [64, 174] width 53 height 9
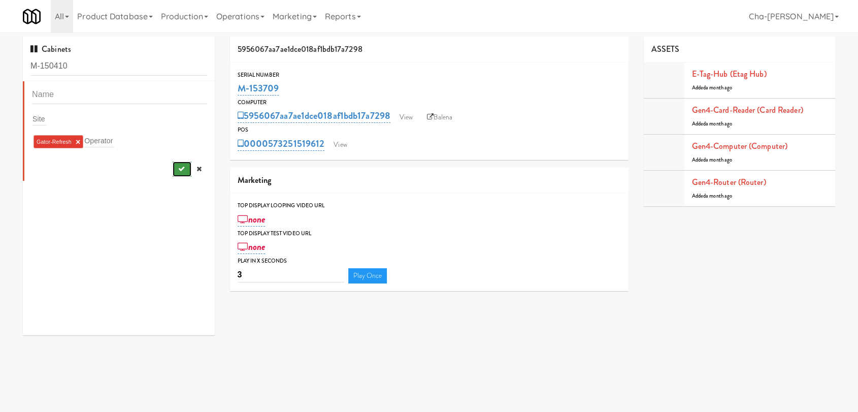
click at [173, 170] on button "submit" at bounding box center [182, 168] width 19 height 15
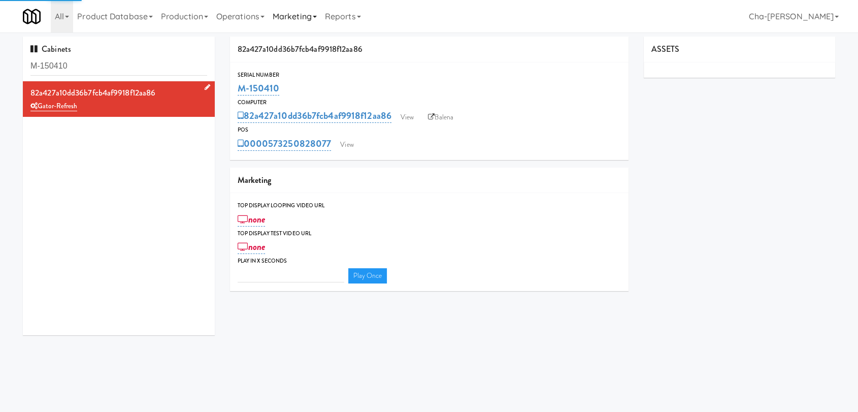
type input "3"
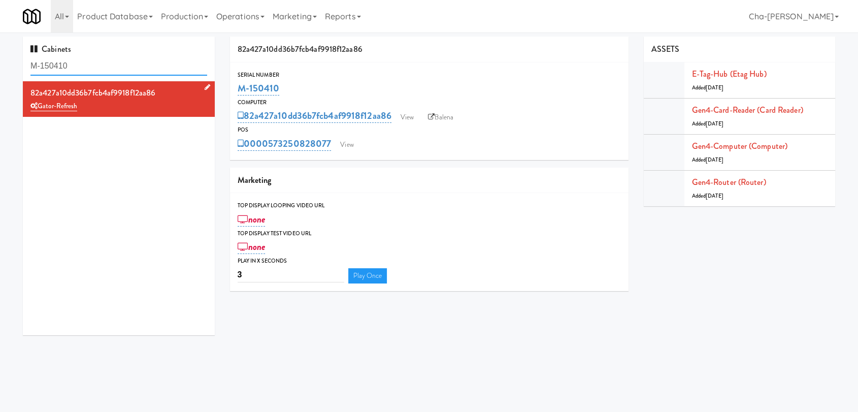
click at [104, 64] on input "M-150410" at bounding box center [118, 66] width 177 height 19
paste input "152458"
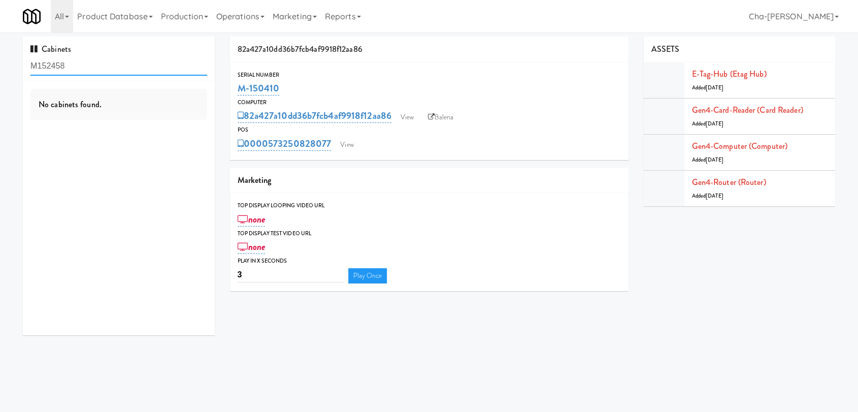
click at [38, 65] on input "M152458" at bounding box center [118, 66] width 177 height 19
type input "M-152458"
click at [205, 85] on icon at bounding box center [208, 87] width 6 height 7
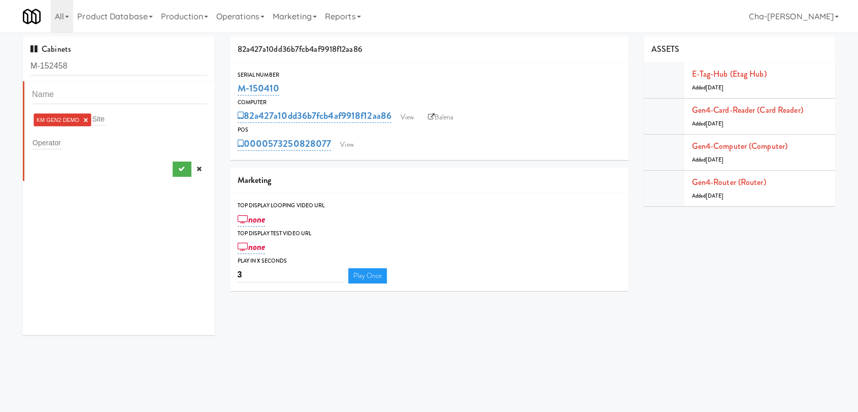
click at [85, 120] on link "×" at bounding box center [85, 120] width 5 height 9
click at [56, 138] on input "text" at bounding box center [47, 140] width 30 height 13
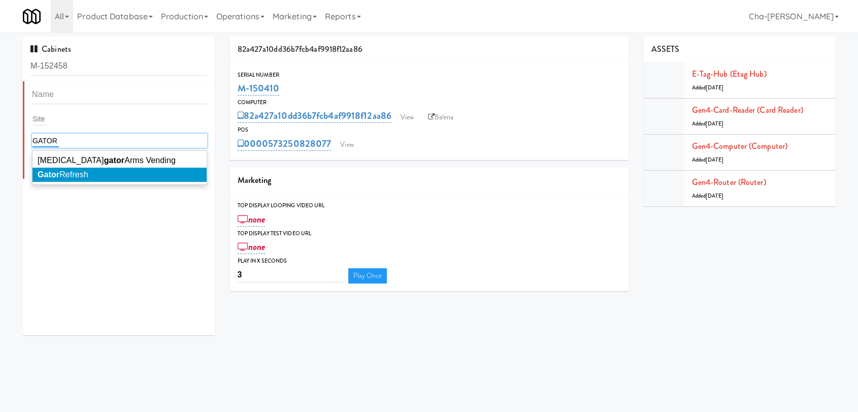
type input "GATOR"
click at [93, 171] on li "Gator Refresh" at bounding box center [119, 175] width 174 height 14
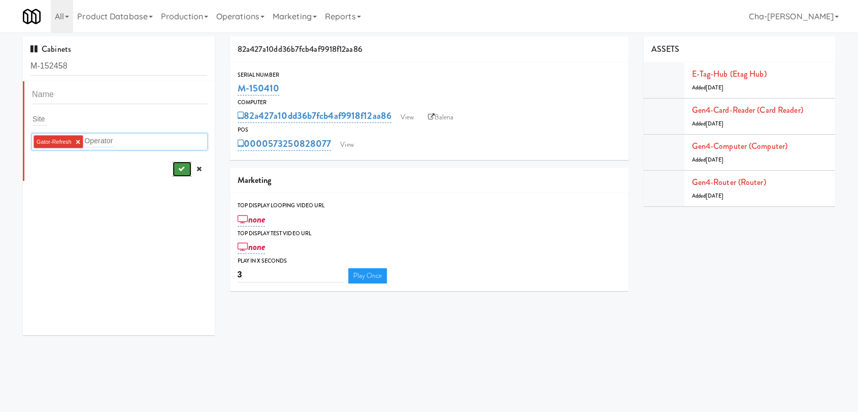
click at [173, 165] on button "submit" at bounding box center [182, 168] width 19 height 15
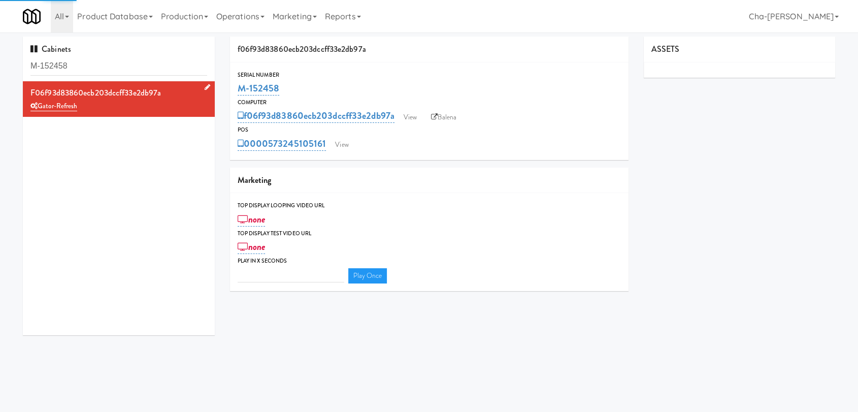
type input "3"
